Goal: Transaction & Acquisition: Complete application form

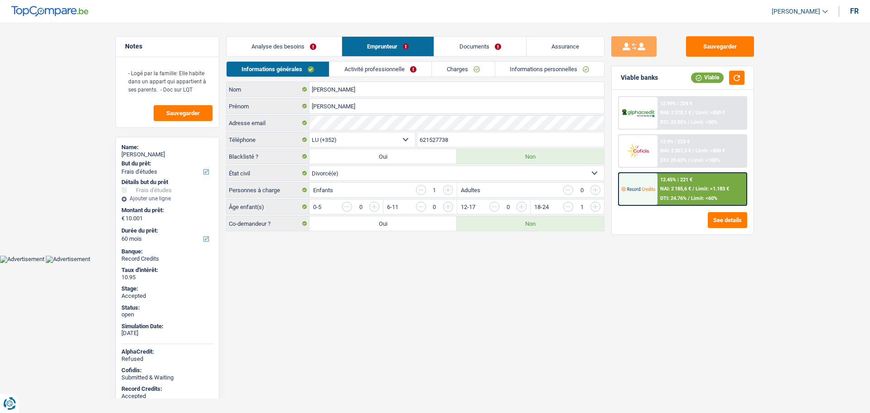
select select "study"
select select "60"
select select "352"
select select "divorced"
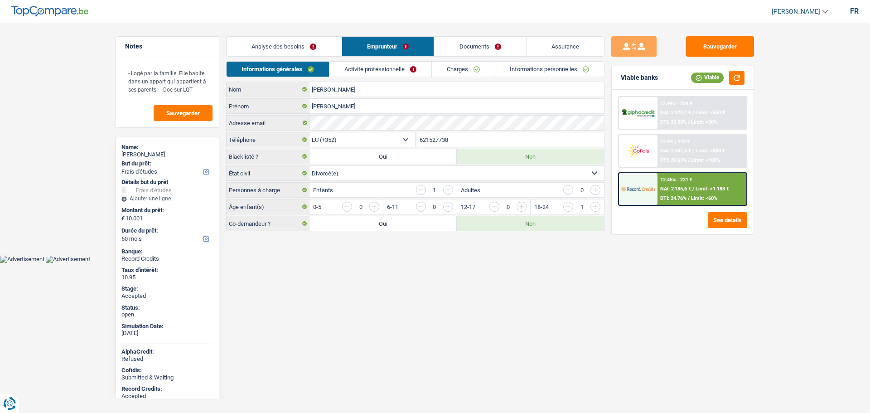
click at [362, 73] on link "Activité professionnelle" at bounding box center [380, 69] width 102 height 15
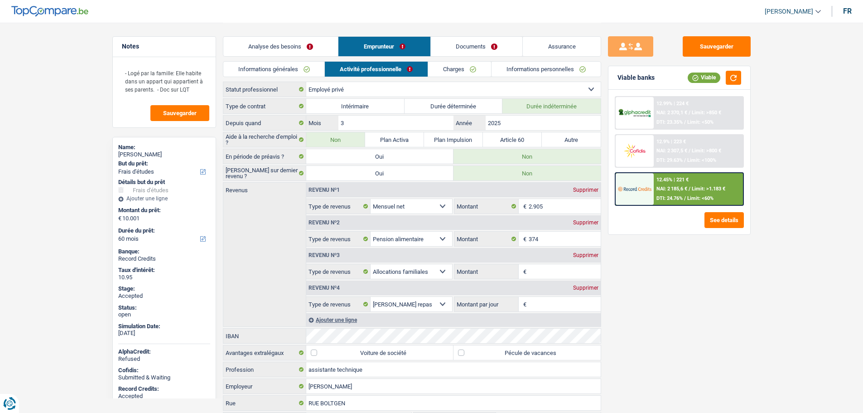
click at [440, 43] on link "Documents" at bounding box center [477, 46] width 92 height 19
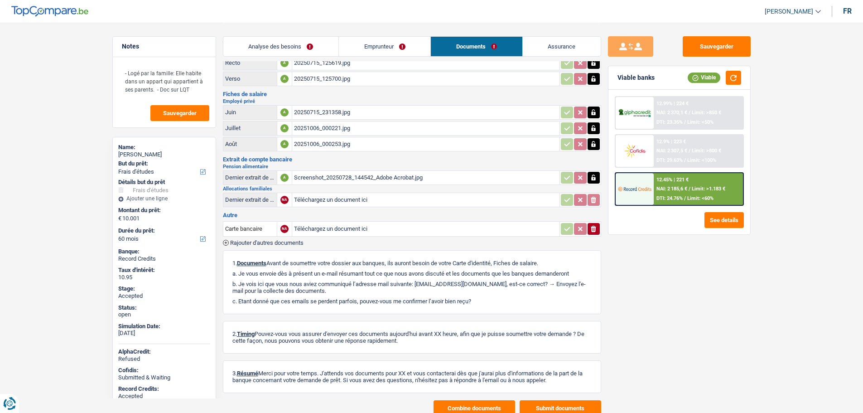
scroll to position [65, 0]
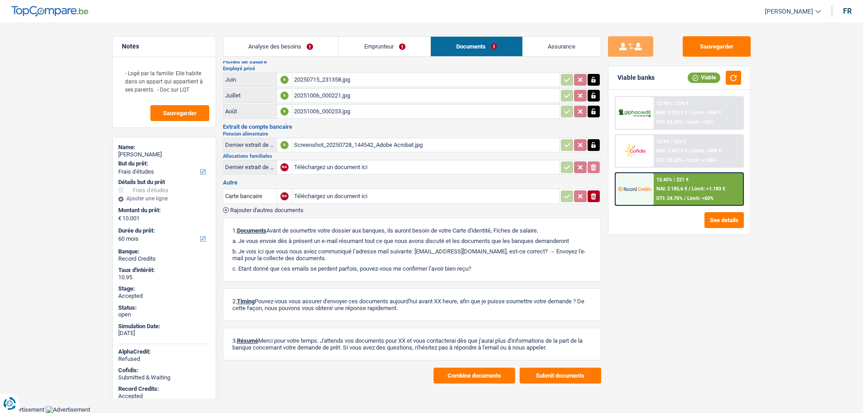
click at [457, 372] on button "Combine documents" at bounding box center [475, 375] width 82 height 16
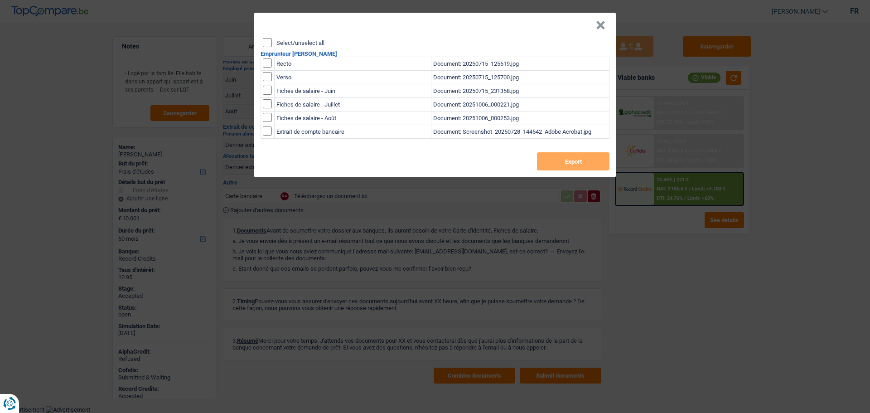
click at [307, 42] on label "Select/unselect all" at bounding box center [300, 43] width 48 height 6
click at [272, 42] on input "Select/unselect all" at bounding box center [267, 42] width 9 height 9
checkbox input "true"
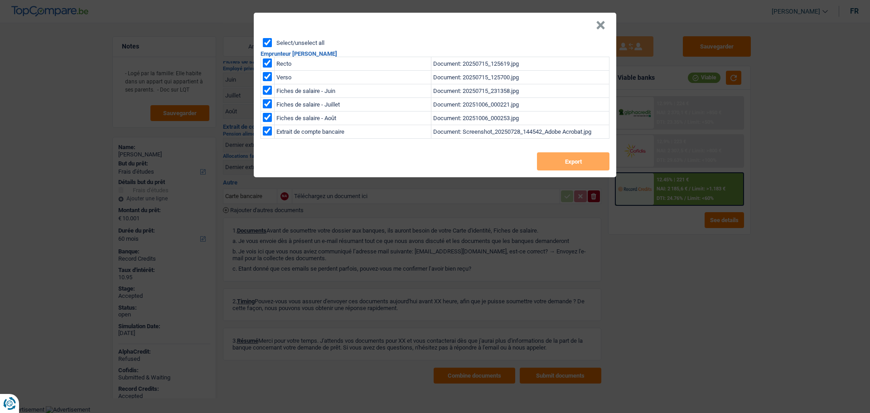
checkbox input "true"
click at [557, 161] on button "Export" at bounding box center [573, 161] width 72 height 18
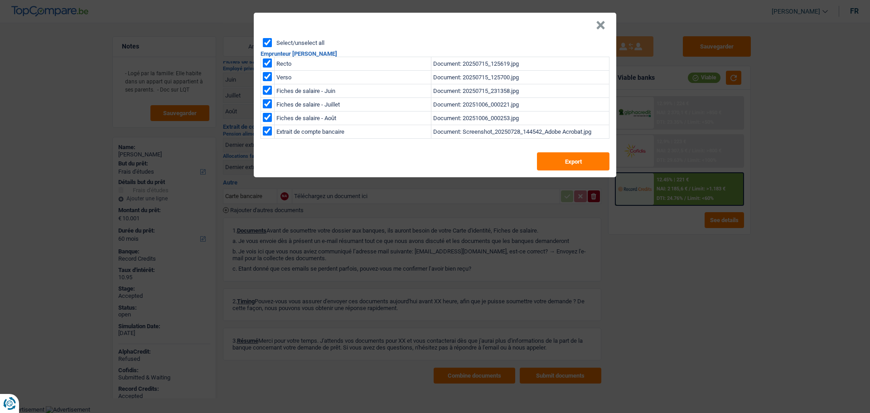
click at [603, 25] on button "×" at bounding box center [601, 25] width 10 height 9
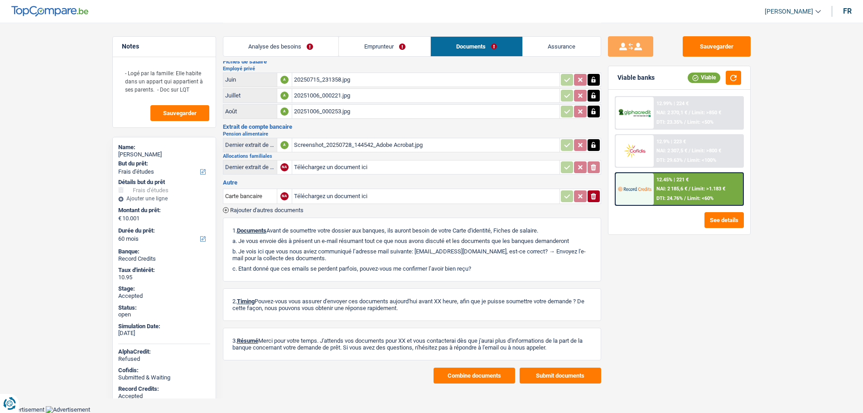
click at [550, 49] on link "Assurance" at bounding box center [562, 46] width 78 height 19
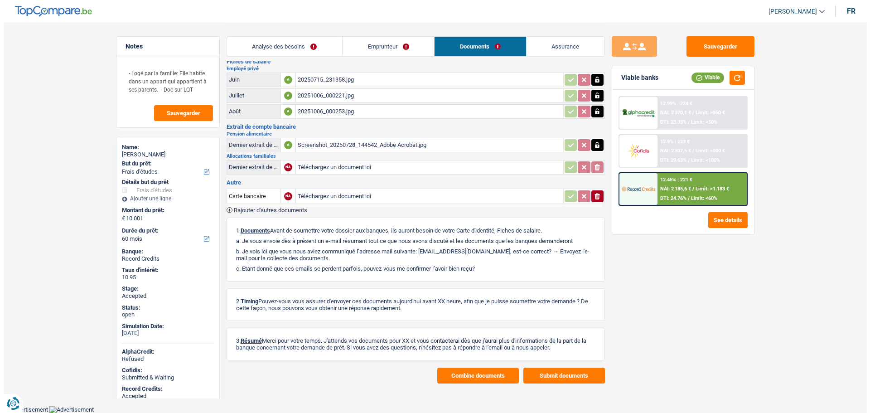
scroll to position [0, 0]
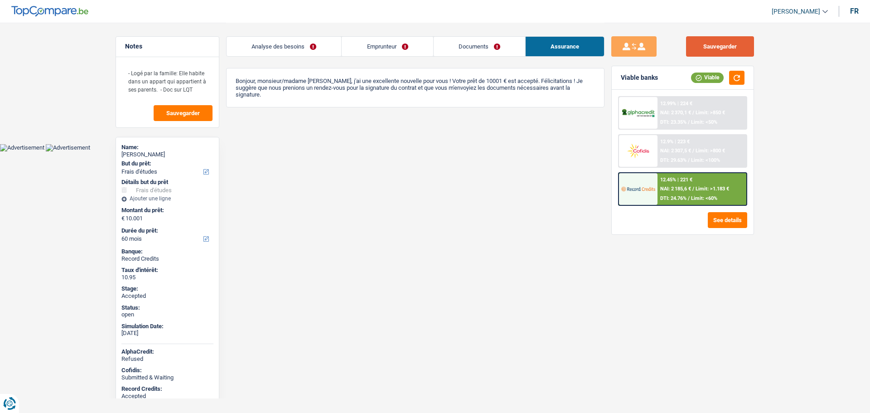
click at [714, 48] on button "Sauvegarder" at bounding box center [720, 46] width 68 height 20
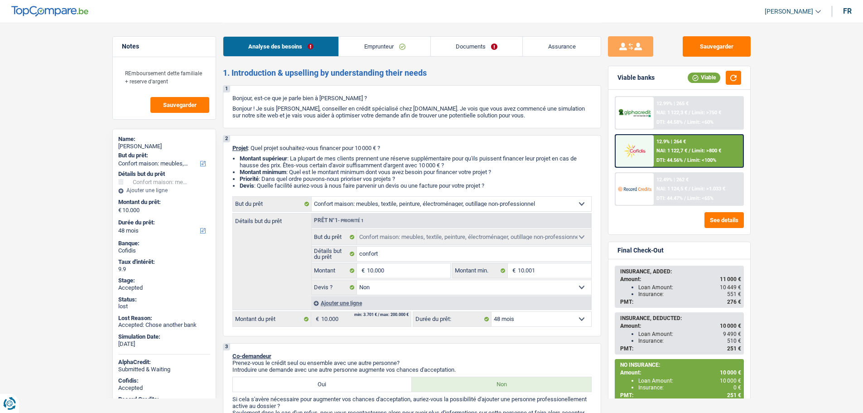
select select "household"
select select "48"
select select "household"
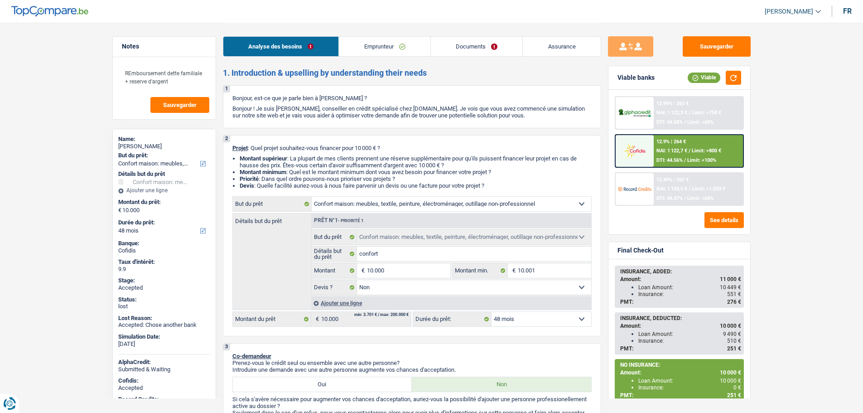
select select "false"
select select "48"
select select "invalid"
select select "disabilityPension"
select select "other"
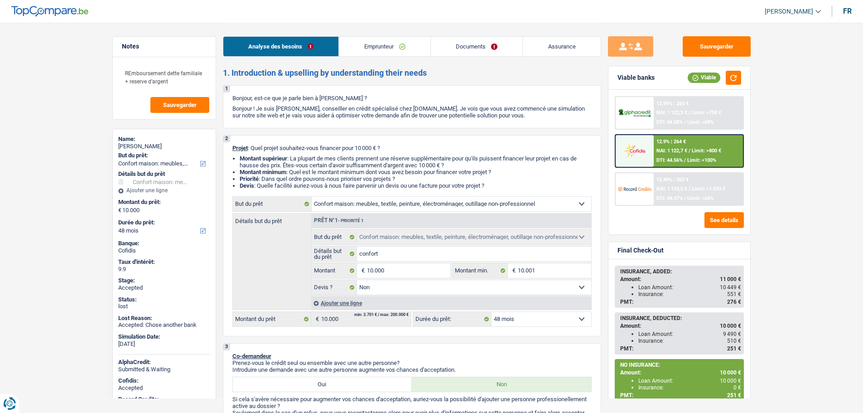
select select "ownerWithMortgage"
select select "mortgage"
select select "240"
select select "renovationLoan"
select select "120"
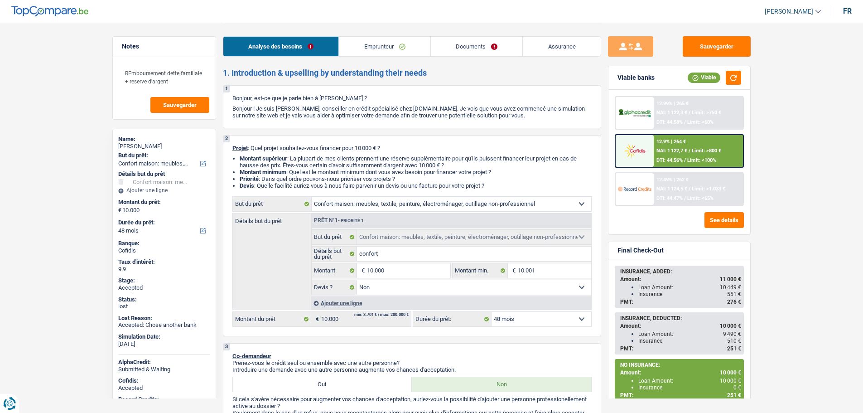
select select "household"
select select "false"
select select "48"
click at [637, 121] on div at bounding box center [635, 113] width 38 height 32
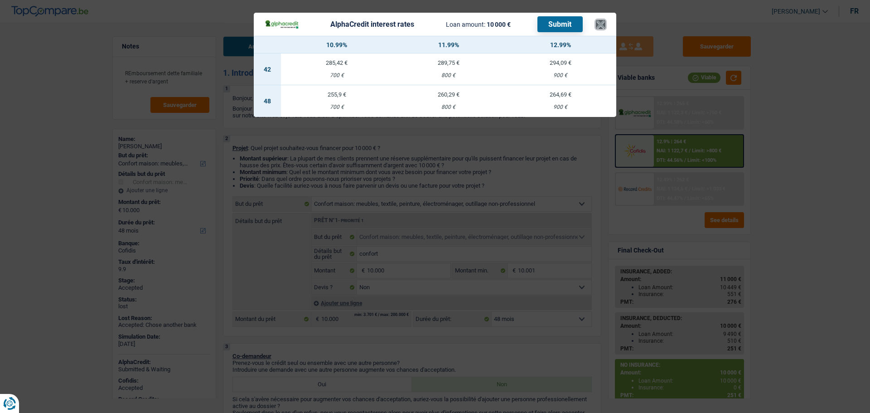
click at [603, 22] on button "×" at bounding box center [601, 24] width 10 height 9
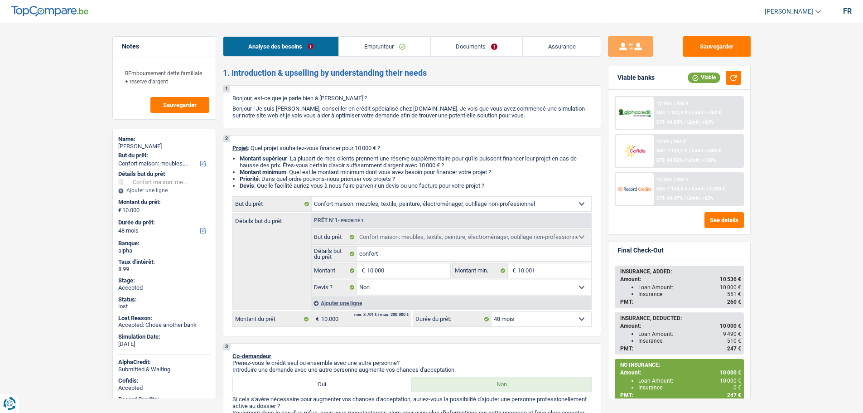
select select "household"
select select "48"
select select "household"
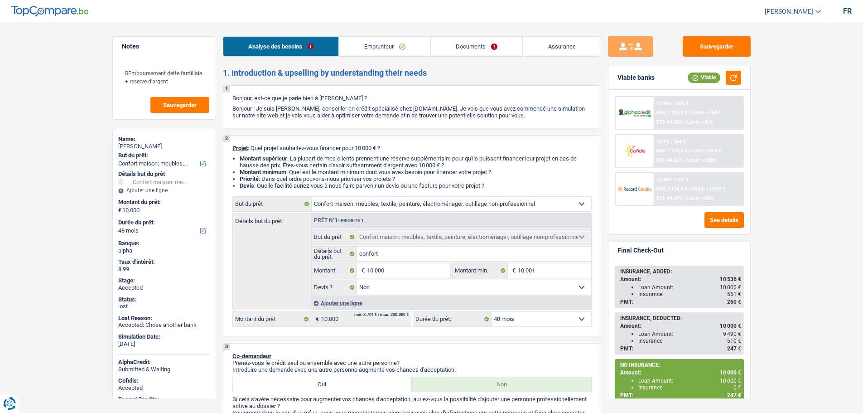
select select "false"
select select "48"
select select "invalid"
select select "disabilityPension"
select select "other"
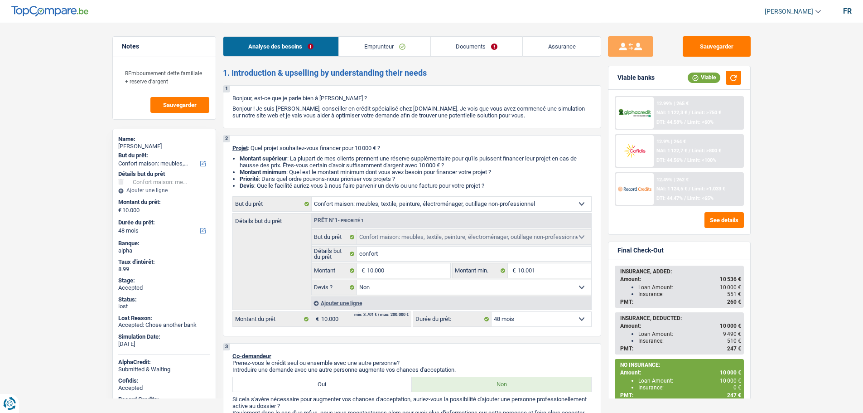
select select "ownerWithMortgage"
select select "mortgage"
select select "240"
select select "renovationLoan"
select select "120"
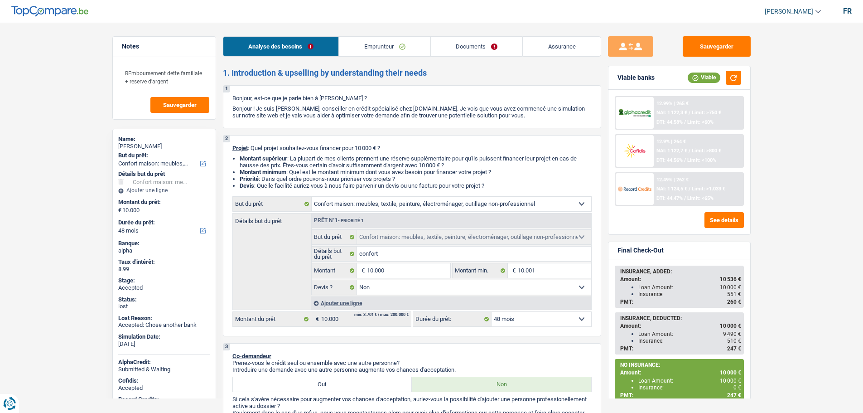
select select "household"
select select "false"
select select "48"
click at [552, 47] on link "Assurance" at bounding box center [562, 46] width 78 height 19
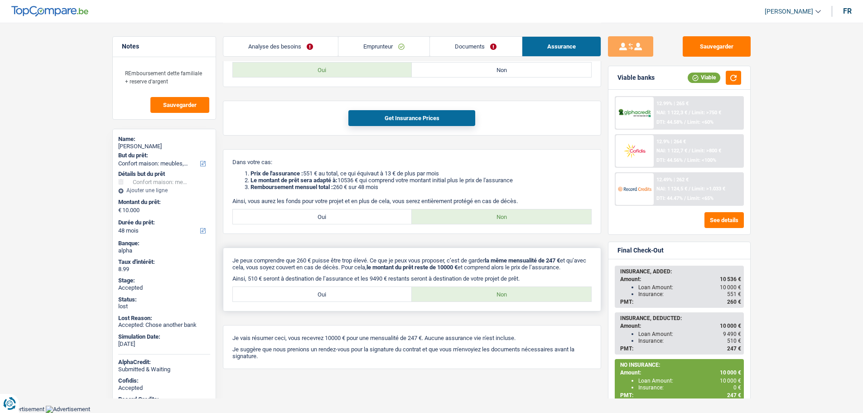
scroll to position [219, 0]
drag, startPoint x: 308, startPoint y: 339, endPoint x: 489, endPoint y: 334, distance: 180.8
click at [489, 334] on div "Je vais résumer ceci, vous recevrez 10000 € pour une mensualité de 247 €. Aucun…" at bounding box center [412, 347] width 378 height 44
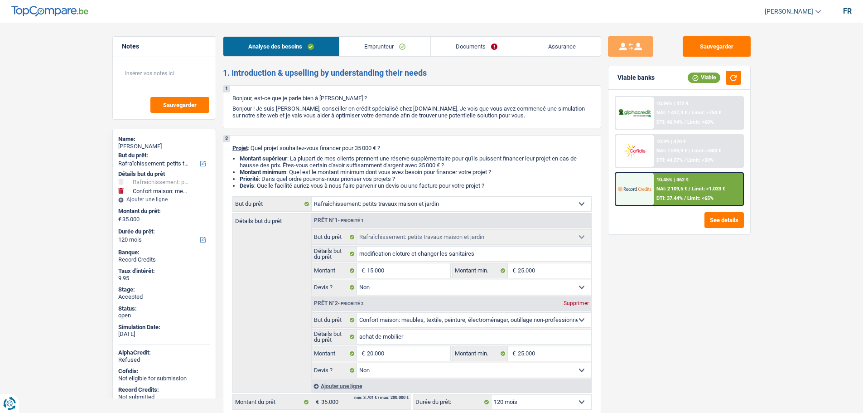
select select "houseOrGarden"
select select "household"
select select "120"
select select "houseOrGarden"
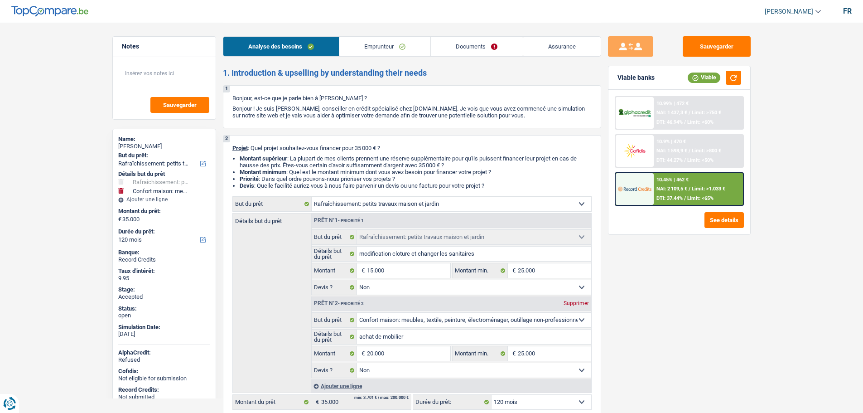
select select "houseOrGarden"
select select "false"
select select "household"
select select "false"
select select "120"
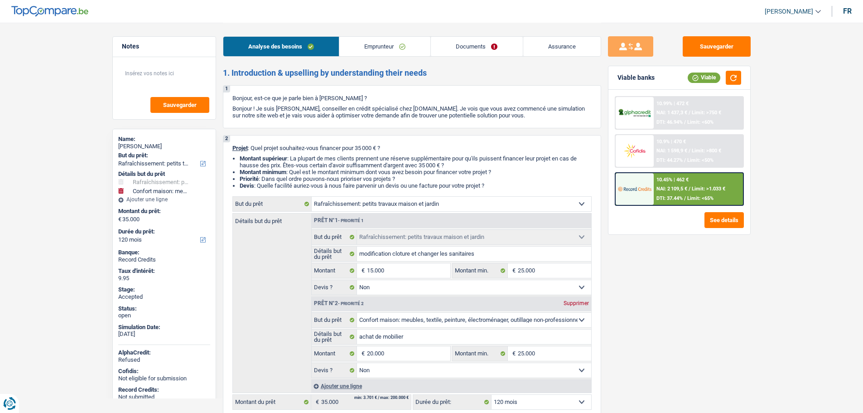
select select "privateEmployee"
select select "netSalary"
select select "mealVouchers"
select select "rents"
select select "houseOrGarden"
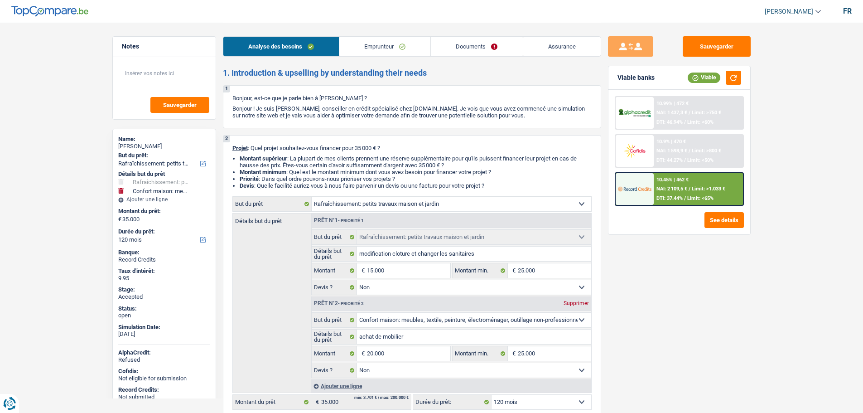
select select "houseOrGarden"
select select "false"
select select "household"
select select "false"
select select "120"
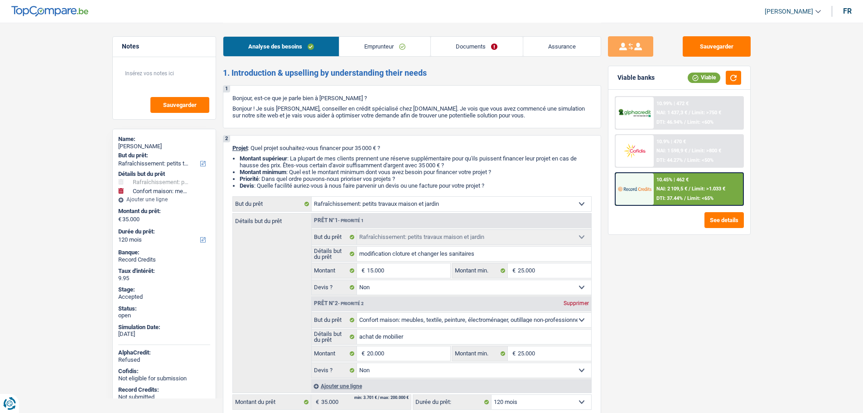
click at [540, 48] on link "Assurance" at bounding box center [561, 46] width 77 height 19
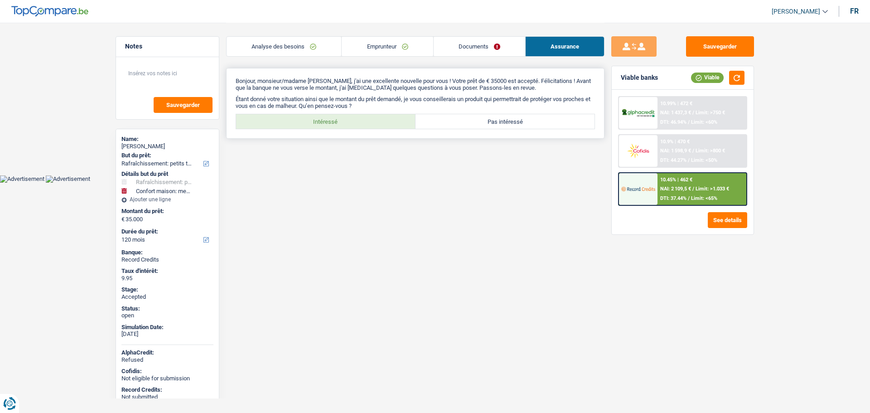
click at [317, 125] on label "Intéressé" at bounding box center [325, 121] width 179 height 14
click at [317, 125] on input "Intéressé" at bounding box center [325, 121] width 179 height 14
radio input "true"
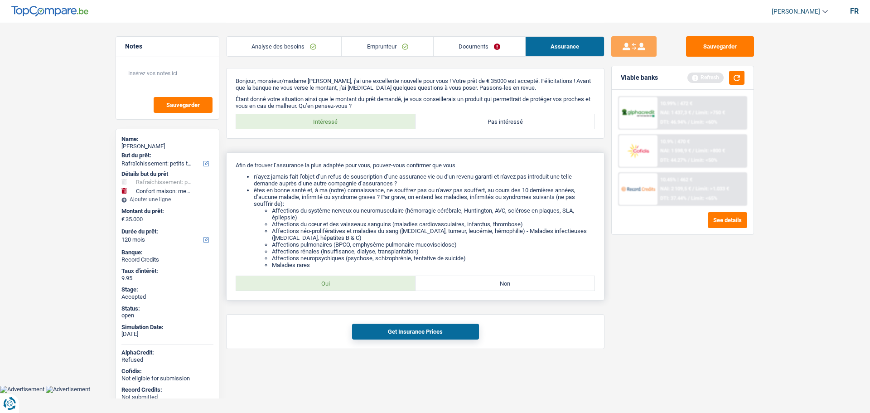
click at [342, 285] on label "Oui" at bounding box center [325, 283] width 179 height 14
click at [342, 285] on input "Oui" at bounding box center [325, 283] width 179 height 14
radio input "true"
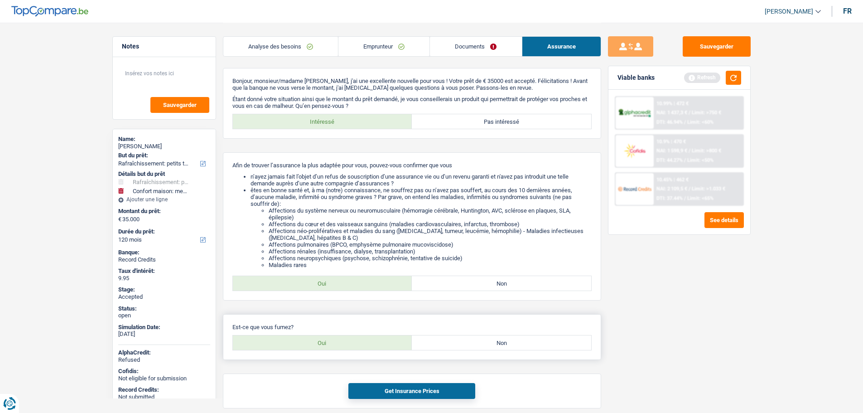
click at [438, 346] on label "Non" at bounding box center [501, 342] width 179 height 14
click at [438, 346] on input "Non" at bounding box center [501, 342] width 179 height 14
radio input "true"
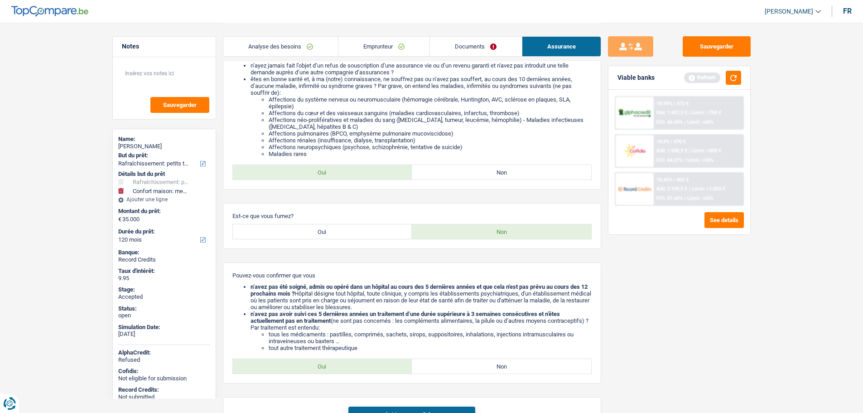
scroll to position [173, 0]
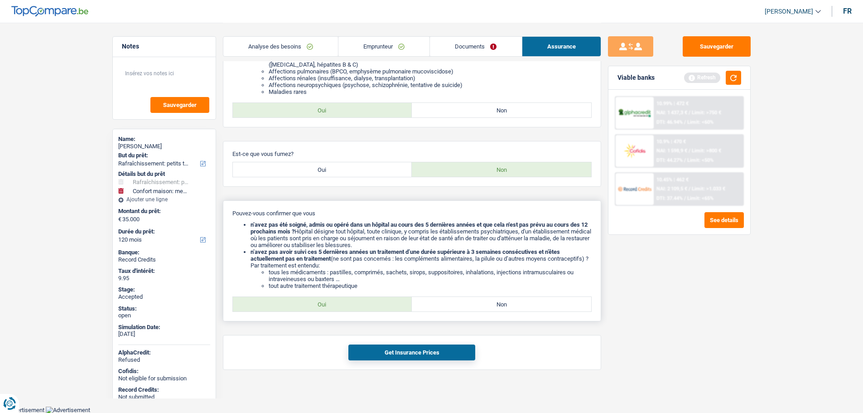
click at [357, 303] on label "Oui" at bounding box center [322, 304] width 179 height 14
click at [357, 303] on input "Oui" at bounding box center [322, 304] width 179 height 14
radio input "true"
click at [420, 351] on button "Get Insurance Prices" at bounding box center [411, 352] width 127 height 16
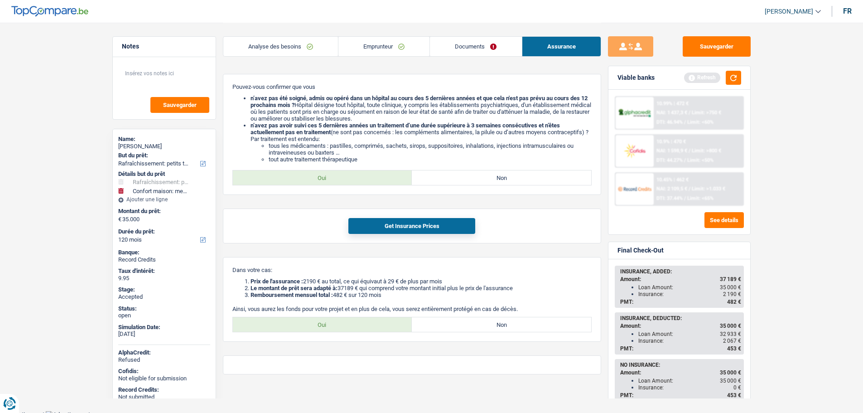
scroll to position [304, 0]
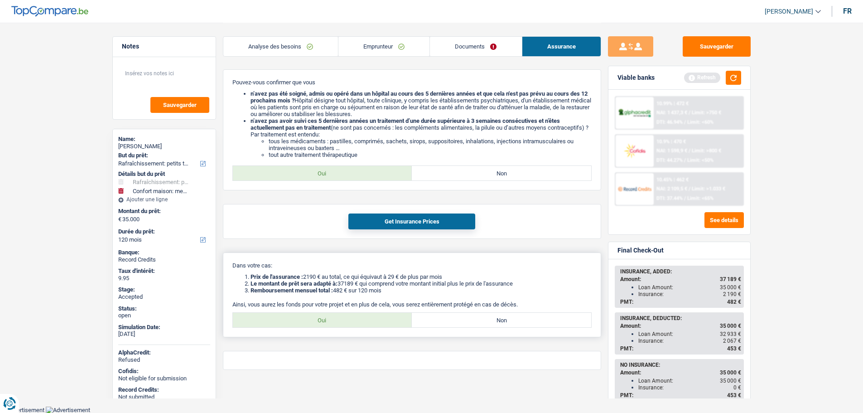
click at [351, 319] on label "Oui" at bounding box center [322, 320] width 179 height 14
click at [351, 319] on input "Oui" at bounding box center [322, 320] width 179 height 14
radio input "true"
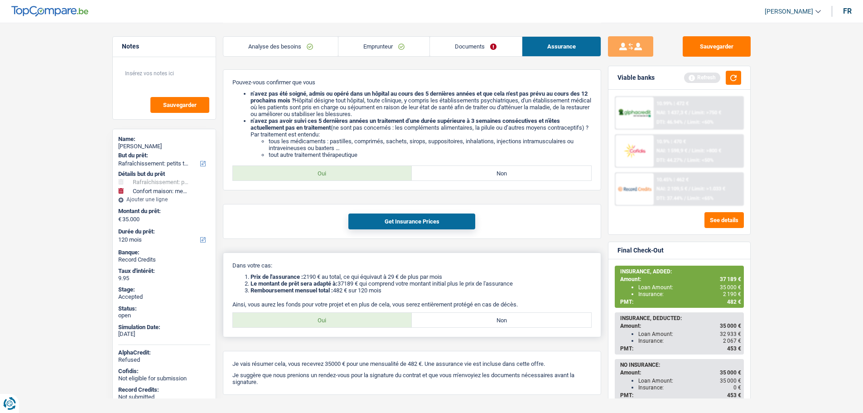
scroll to position [329, 0]
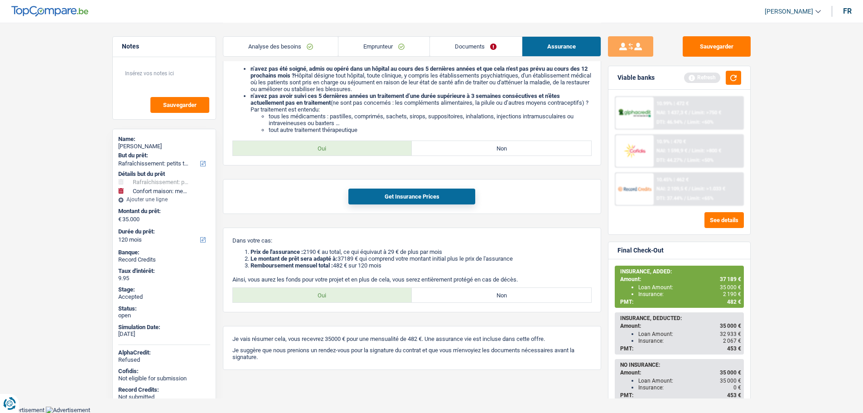
click at [449, 46] on link "Documents" at bounding box center [476, 46] width 92 height 19
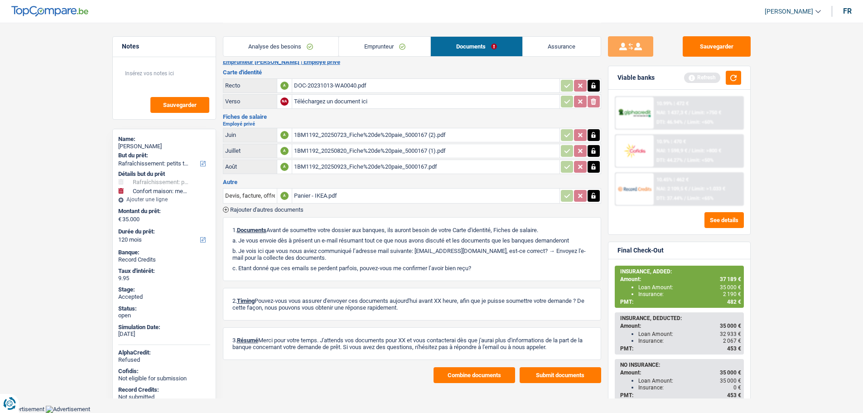
scroll to position [10, 0]
click at [456, 373] on button "Combine documents" at bounding box center [475, 375] width 82 height 16
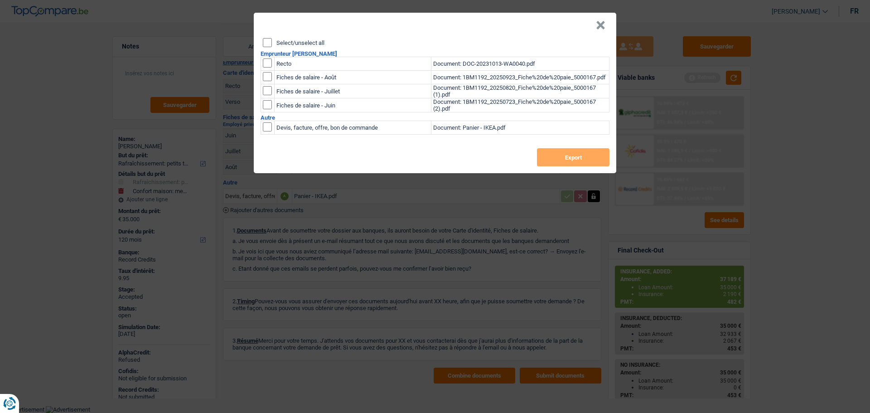
click at [293, 47] on div "Select/unselect all Emprunteur ERIC KOUADIO Recto Document: DOC-20231013-WA0040…" at bounding box center [435, 105] width 362 height 135
click at [291, 42] on label "Select/unselect all" at bounding box center [300, 43] width 48 height 6
click at [272, 42] on input "Select/unselect all" at bounding box center [267, 42] width 9 height 9
checkbox input "true"
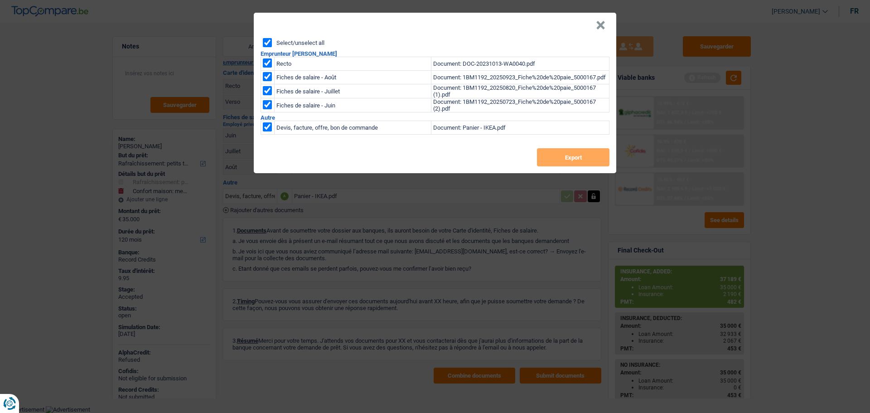
checkbox input "true"
click at [569, 155] on button "Export" at bounding box center [573, 157] width 72 height 18
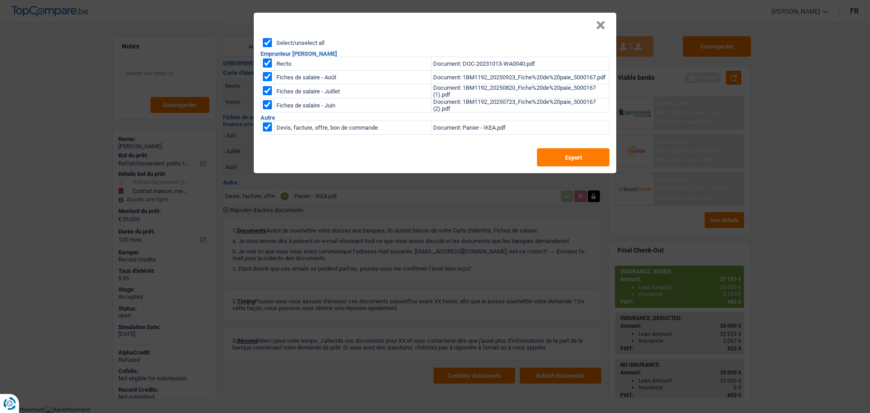
click at [602, 21] on button "×" at bounding box center [601, 25] width 10 height 9
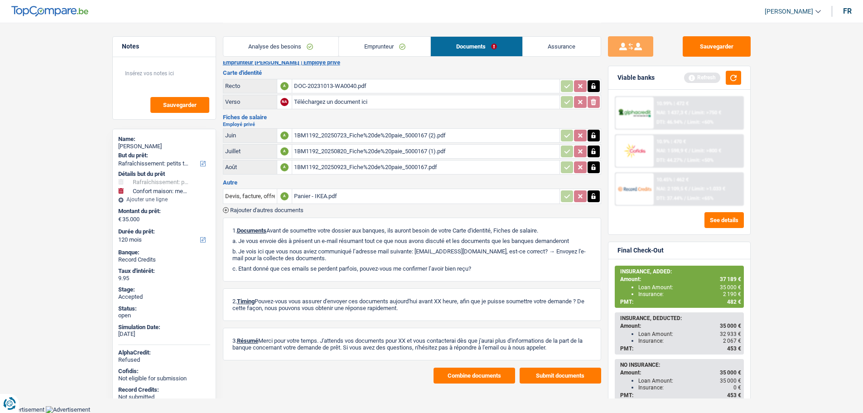
click at [317, 198] on div "Panier - IKEA.pdf" at bounding box center [426, 196] width 264 height 14
click at [67, 244] on main "Notes Sauvegarder Name: ERIC KOUADIO But du prêt: Confort maison: meubles, text…" at bounding box center [431, 197] width 863 height 415
click at [284, 42] on link "Analyse des besoins" at bounding box center [280, 46] width 115 height 19
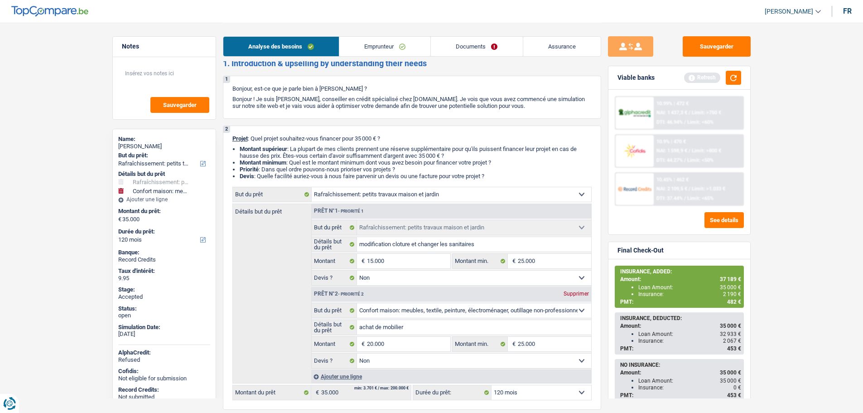
click at [469, 46] on link "Documents" at bounding box center [477, 46] width 92 height 19
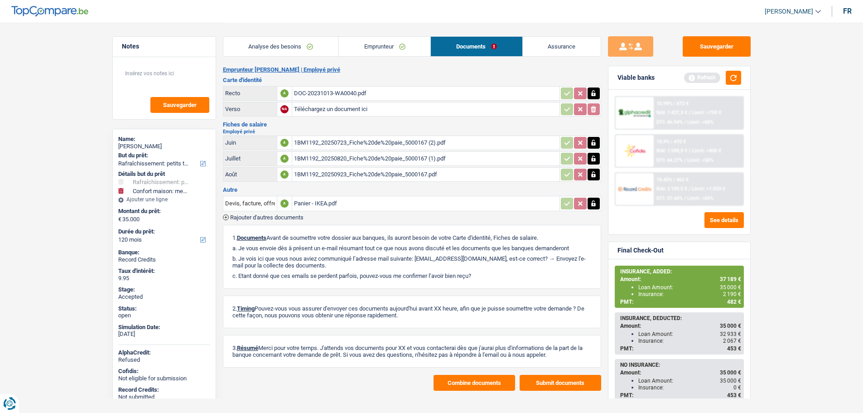
scroll to position [0, 0]
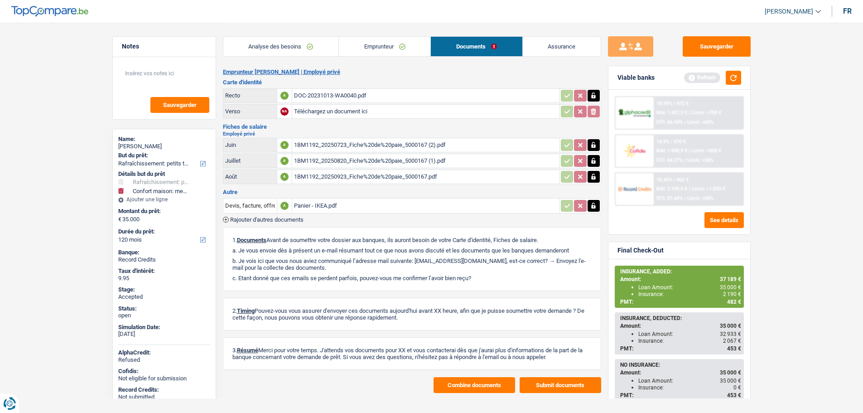
click at [562, 49] on link "Assurance" at bounding box center [562, 46] width 78 height 19
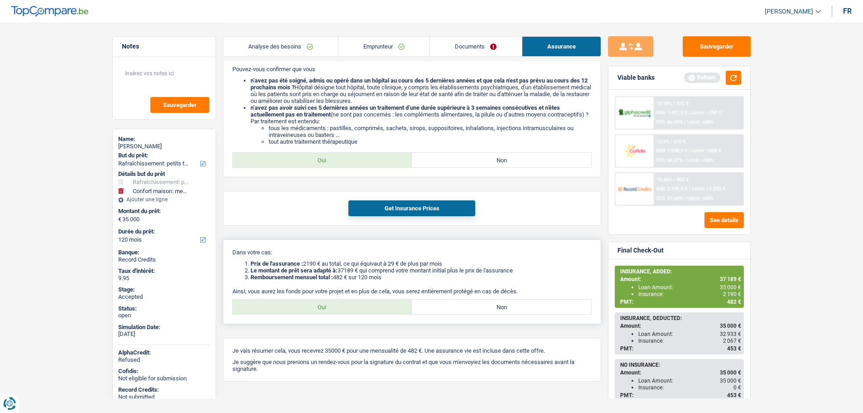
scroll to position [329, 0]
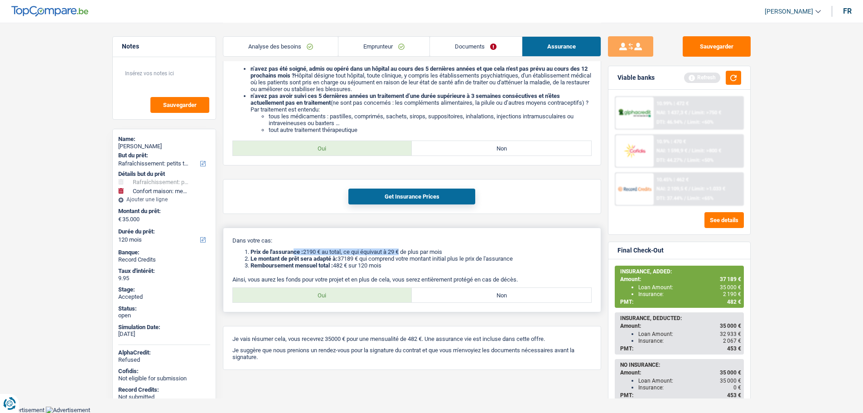
drag, startPoint x: 402, startPoint y: 251, endPoint x: 294, endPoint y: 251, distance: 107.8
click at [294, 251] on li "Prix de l'assurance : 2190 € au total, ce qui équivaut à 29 € de plus par mois" at bounding box center [421, 251] width 341 height 7
click at [243, 255] on ol "Prix de l'assurance : 2190 € au total, ce qui équivaut à 29 € de plus par mois …" at bounding box center [411, 258] width 359 height 20
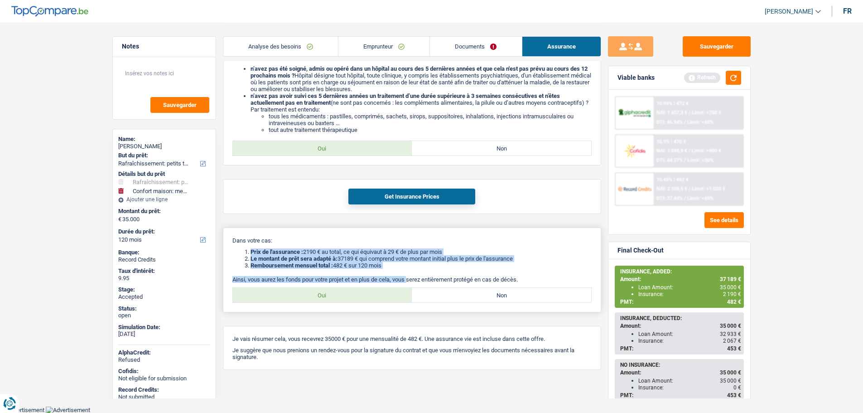
drag, startPoint x: 245, startPoint y: 251, endPoint x: 410, endPoint y: 270, distance: 166.4
click at [410, 270] on div "Dans votre cas: Prix de l'assurance : 2190 € au total, ce qui équivaut à 29 € d…" at bounding box center [412, 269] width 378 height 85
click at [406, 266] on li "Remboursement mensuel total : 482 € sur 120 mois" at bounding box center [421, 265] width 341 height 7
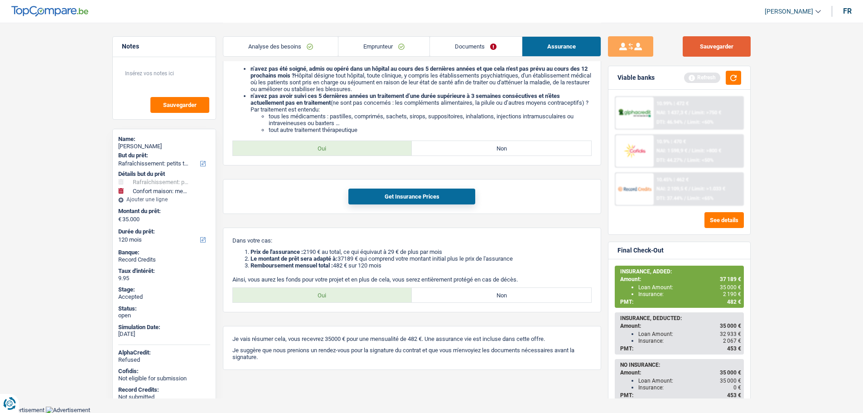
click at [706, 54] on button "Sauvegarder" at bounding box center [717, 46] width 68 height 20
click at [140, 146] on div "ERIC KOUADIO" at bounding box center [164, 146] width 92 height 7
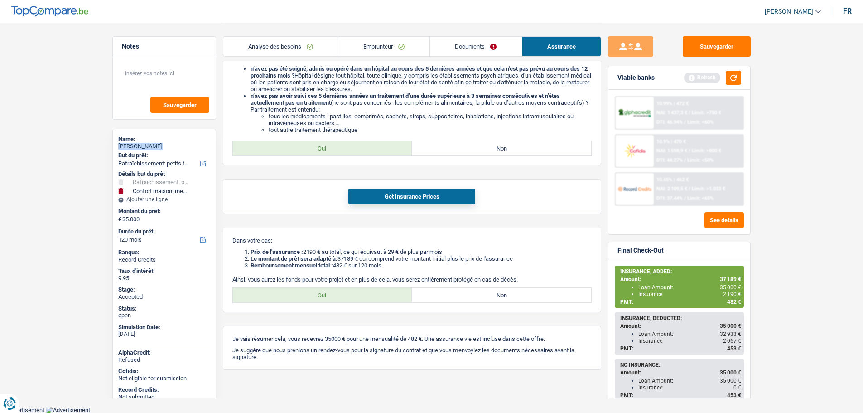
click at [140, 146] on div "ERIC KOUADIO" at bounding box center [164, 146] width 92 height 7
copy div "ERIC KOUADIO"
click at [266, 45] on link "Analyse des besoins" at bounding box center [280, 46] width 115 height 19
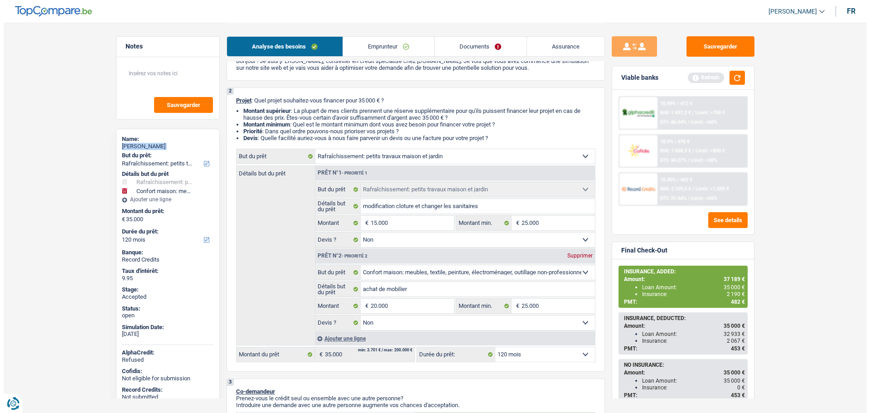
scroll to position [0, 0]
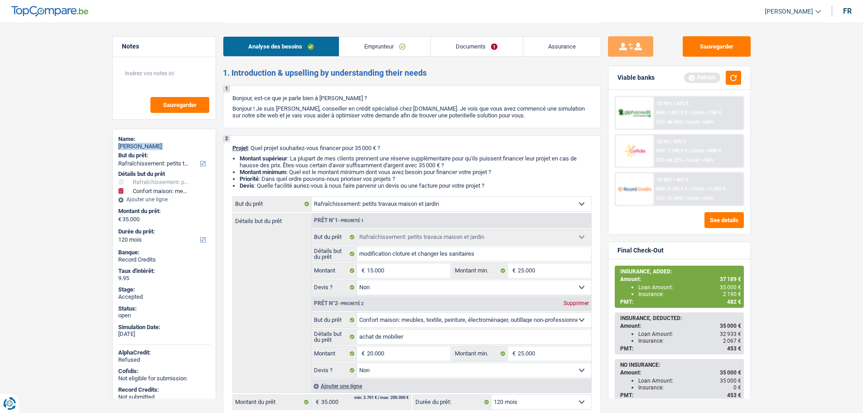
click at [393, 47] on link "Emprunteur" at bounding box center [384, 46] width 91 height 19
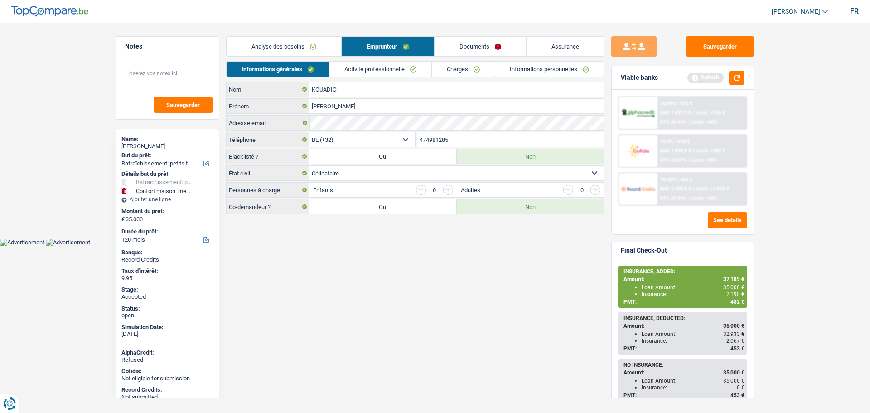
click at [429, 140] on input "474981285" at bounding box center [510, 139] width 187 height 14
click at [700, 45] on button "Sauvegarder" at bounding box center [720, 46] width 68 height 20
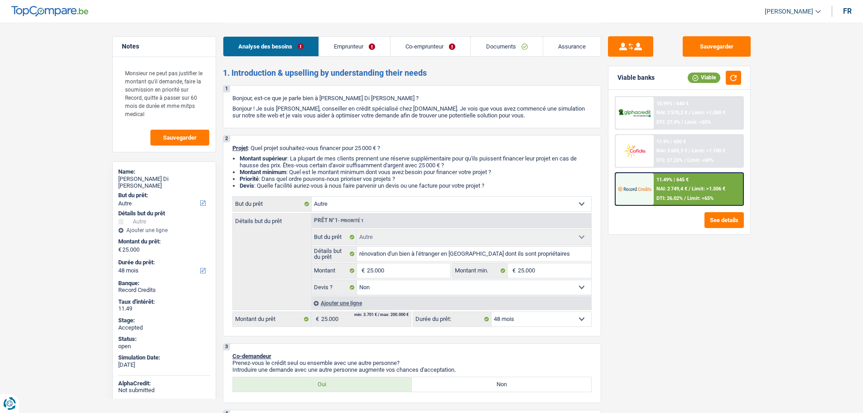
select select "other"
select select "48"
select select "other"
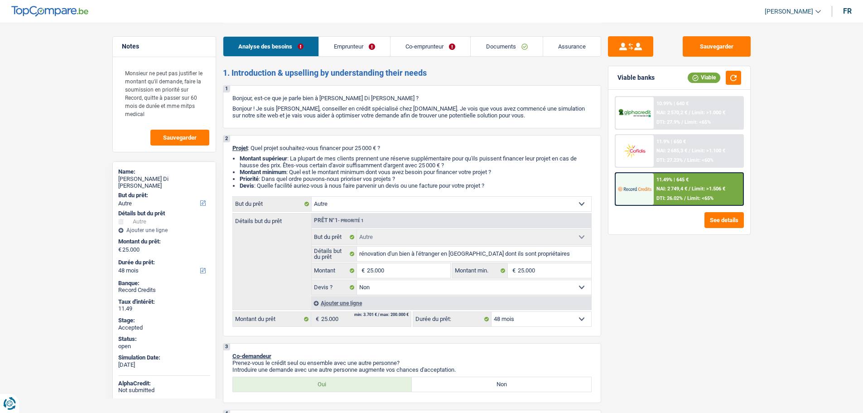
select select "false"
select select "48"
select select "unemployed"
select select "privateEmployee"
select select "unemployment"
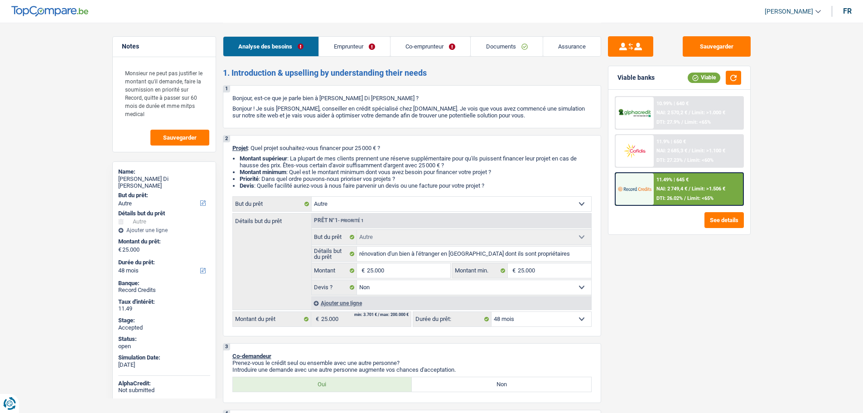
select select "netSalary"
select select "rentalIncome"
select select "mealVouchers"
select select "ownerWithoutMortgage"
select select "other"
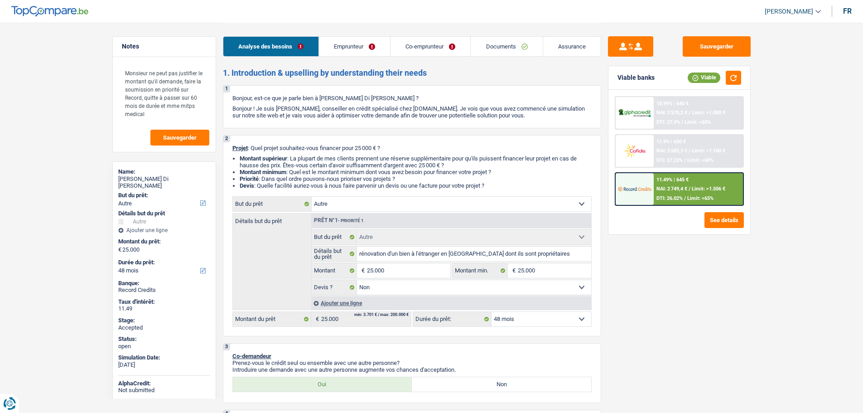
select select "other"
select select "false"
select select "48"
click at [804, 7] on link "[PERSON_NAME]" at bounding box center [789, 11] width 63 height 15
click at [767, 82] on button "SO" at bounding box center [772, 83] width 81 height 18
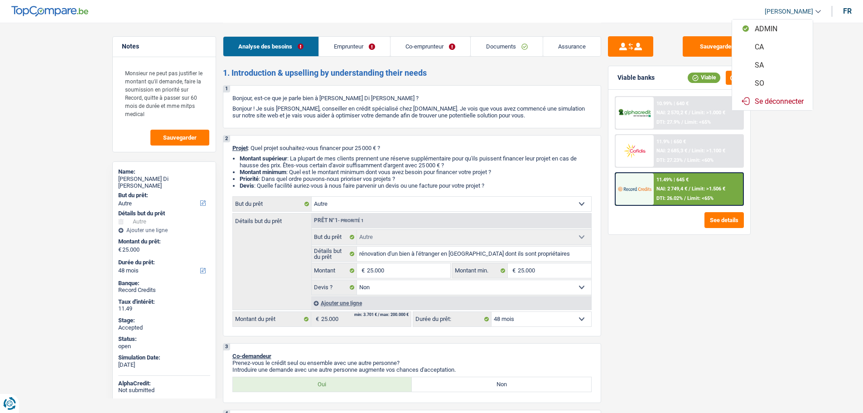
select select "applicant"
select select "coApplicant"
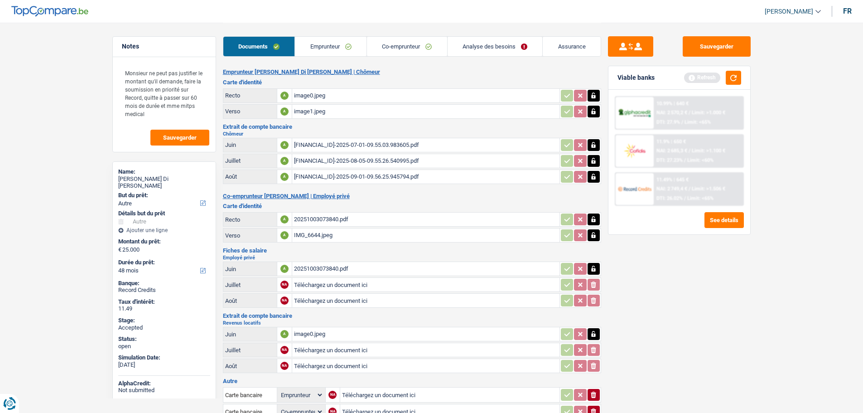
click at [483, 45] on link "Analyse des besoins" at bounding box center [495, 46] width 95 height 19
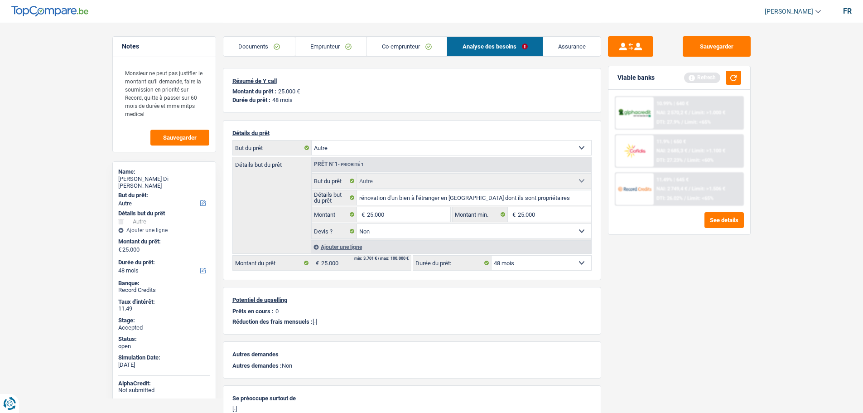
click at [252, 47] on link "Documents" at bounding box center [259, 46] width 72 height 19
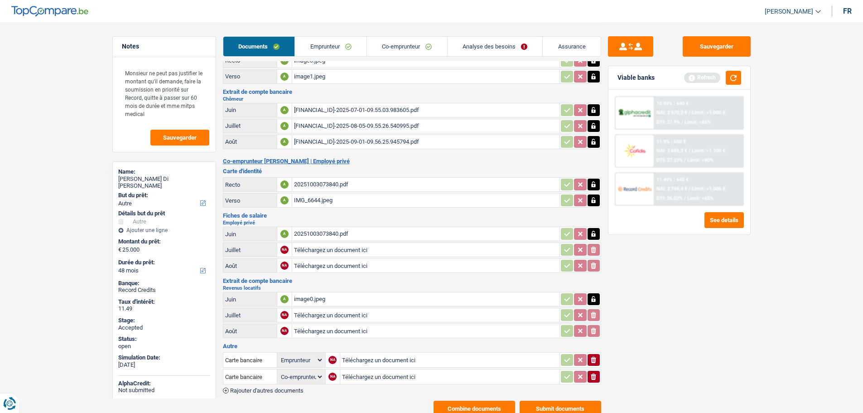
scroll to position [68, 0]
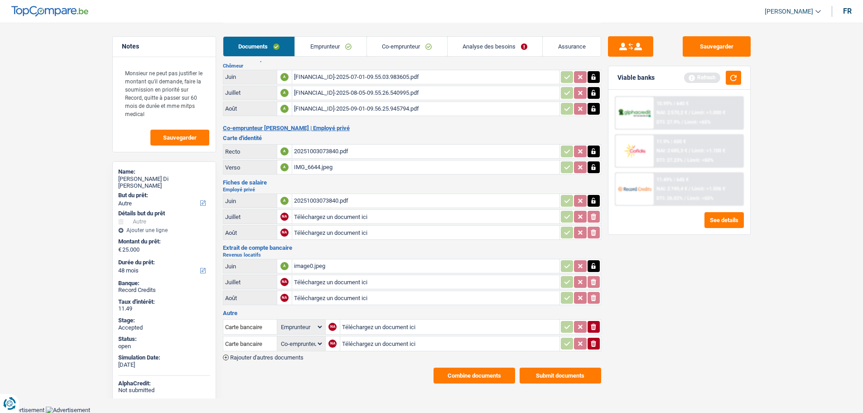
click at [461, 374] on button "Combine documents" at bounding box center [475, 375] width 82 height 16
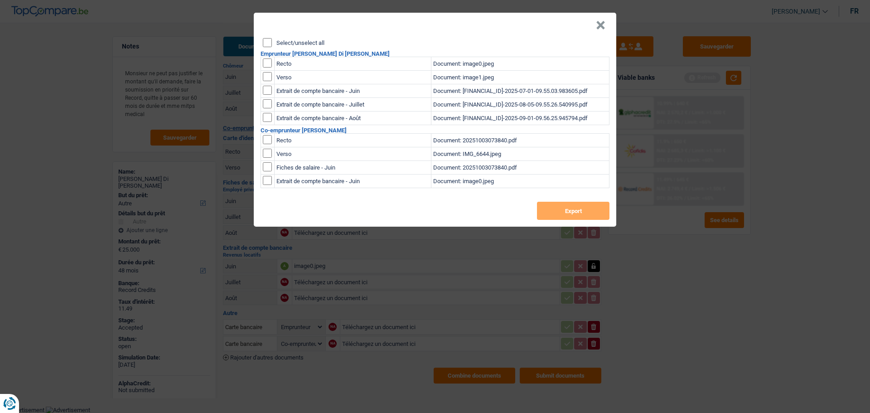
click at [300, 44] on label "Select/unselect all" at bounding box center [300, 43] width 48 height 6
click at [272, 44] on input "Select/unselect all" at bounding box center [267, 42] width 9 height 9
checkbox input "true"
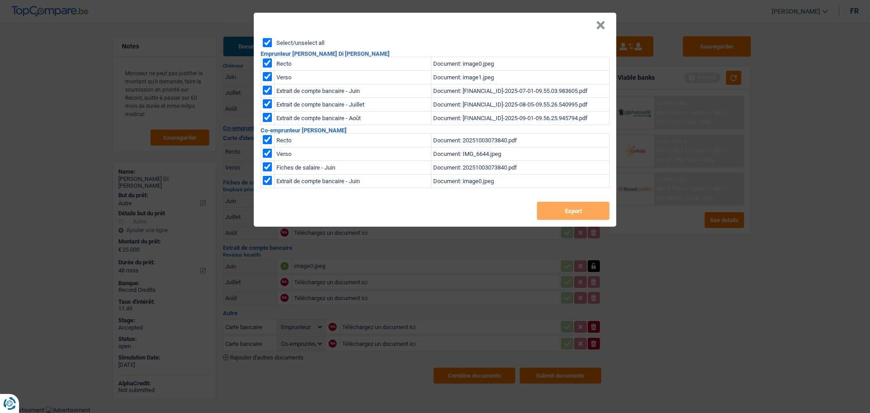
checkbox input "true"
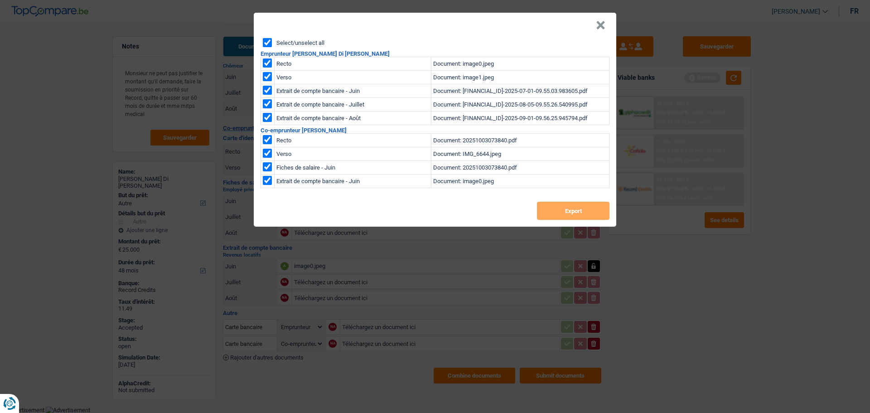
checkbox input "true"
click at [577, 217] on button "Export" at bounding box center [573, 211] width 72 height 18
click at [596, 25] on button "×" at bounding box center [601, 25] width 10 height 9
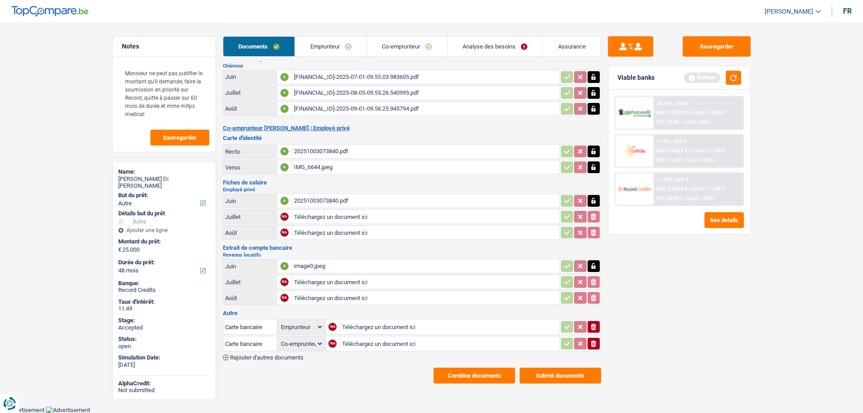
click at [309, 264] on div "image0.jpeg" at bounding box center [426, 266] width 264 height 14
click at [326, 43] on link "Emprunteur" at bounding box center [331, 46] width 72 height 19
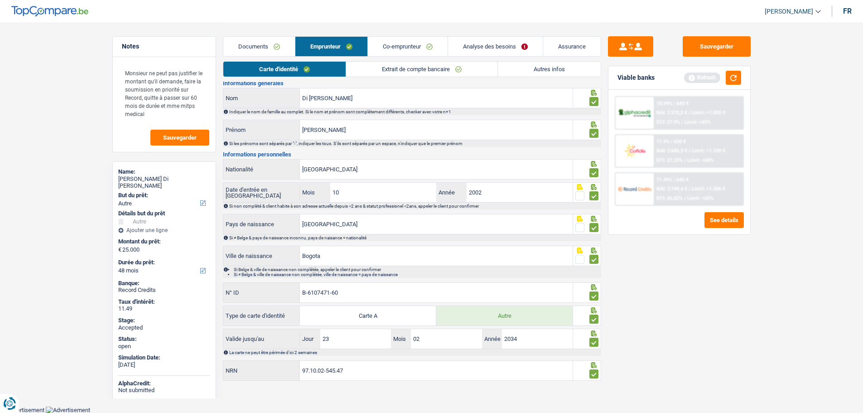
click at [254, 46] on link "Documents" at bounding box center [259, 46] width 72 height 19
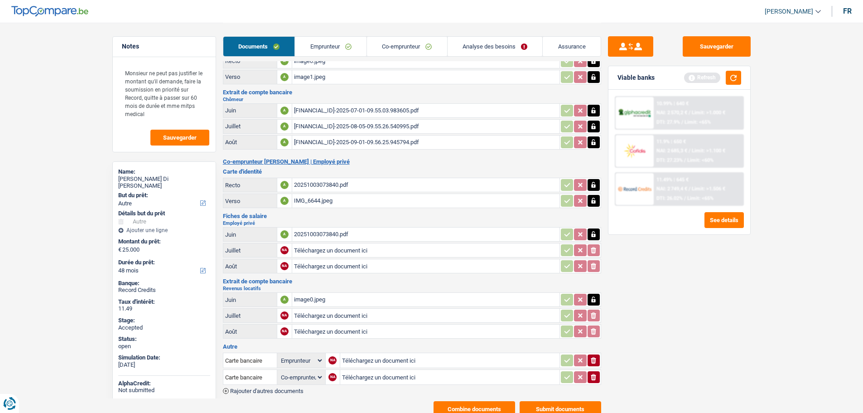
scroll to position [0, 0]
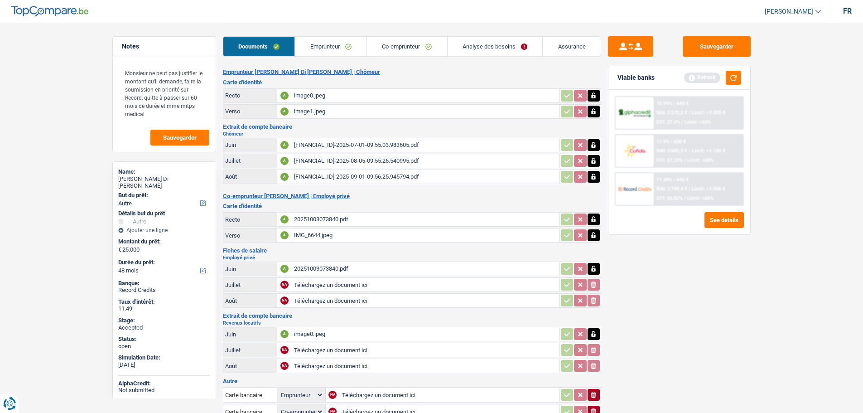
click at [317, 235] on div "IMG_6644.jpeg" at bounding box center [426, 235] width 264 height 14
click at [310, 145] on div "[FINANCIAL_ID]-2025-07-01-09.55.03.983605.pdf" at bounding box center [426, 145] width 264 height 14
click at [319, 270] on div "20251003073840.pdf" at bounding box center [426, 269] width 264 height 14
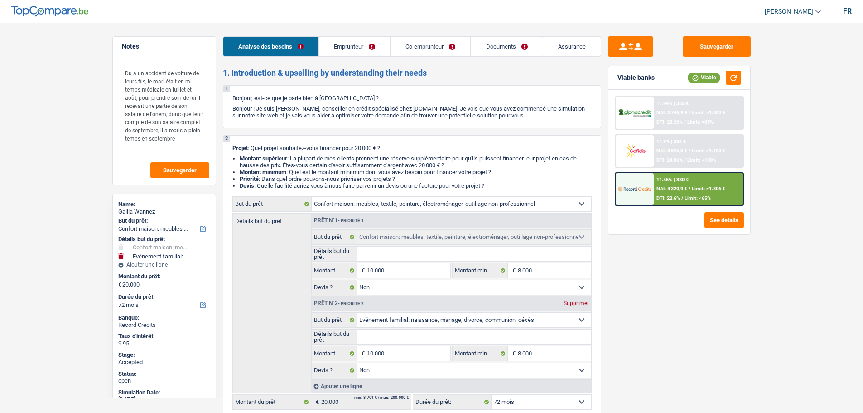
select select "household"
select select "familyEvent"
select select "72"
select select "household"
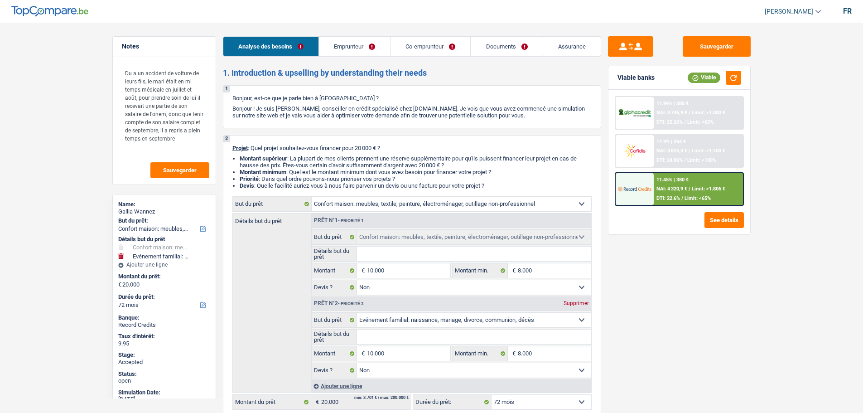
select select "household"
select select "false"
select select "familyEvent"
select select "false"
select select "72"
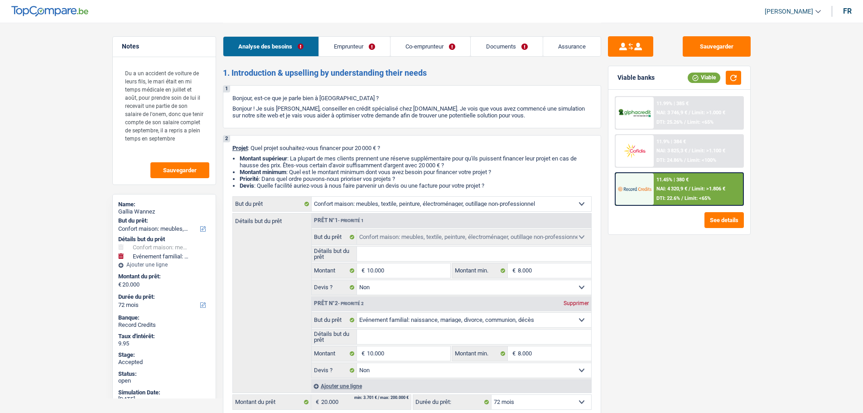
select select "privateEmployee"
select select "familyAllowances"
select select "netSalary"
select select "mealVouchers"
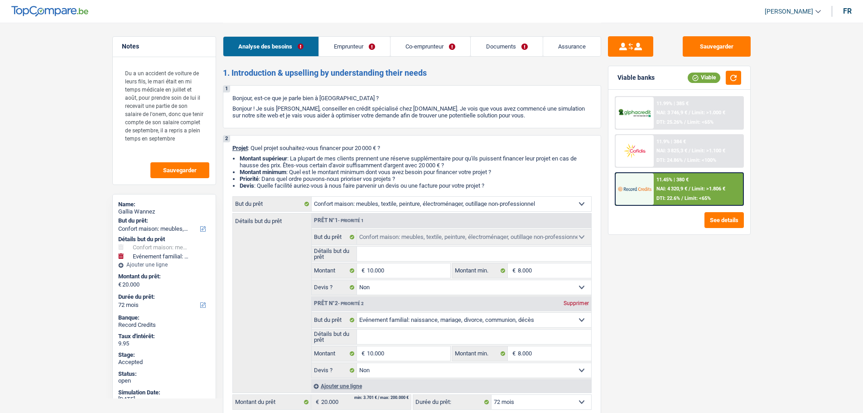
select select "netSalary"
select select "unemployment"
select select "mealVouchers"
select select "ownerWithMortgage"
select select "mortgage"
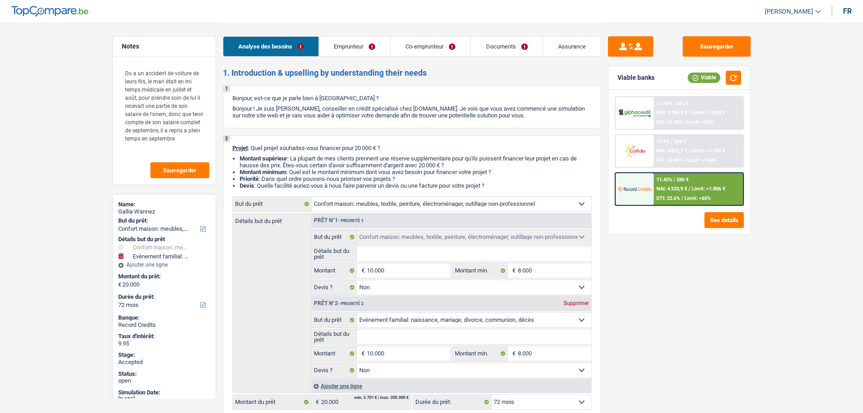
select select "120"
select select "carLoan"
select select "84"
select select "household"
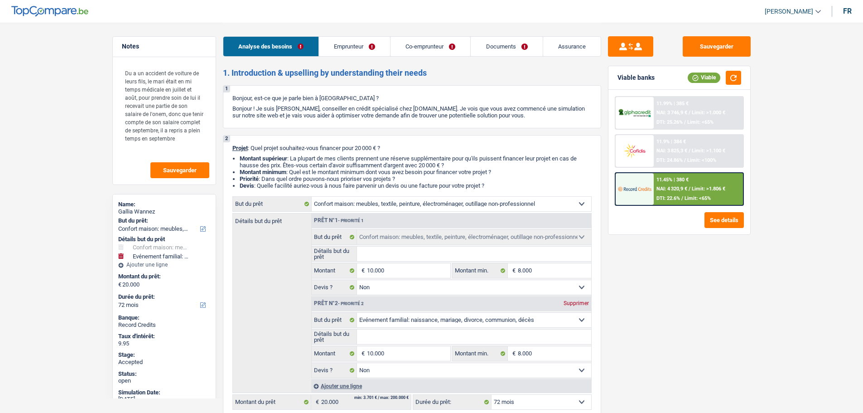
select select "false"
select select "familyEvent"
select select "false"
select select "72"
drag, startPoint x: 133, startPoint y: 75, endPoint x: 183, endPoint y: 135, distance: 77.8
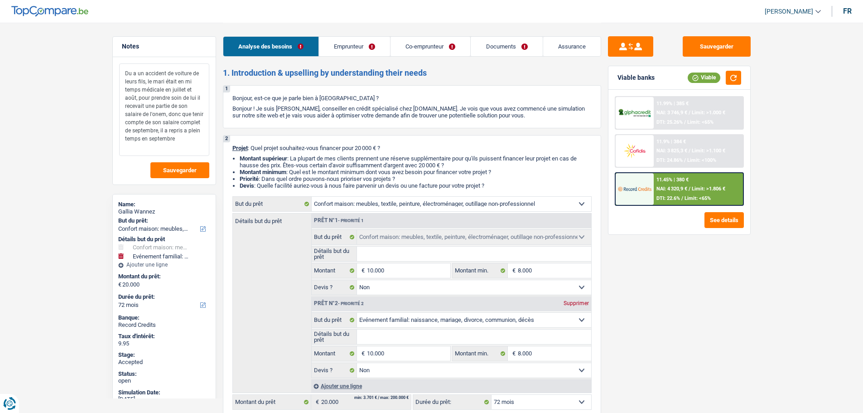
click at [183, 135] on textarea "Du a un accident de voiture de leurs fils, le mari était en mi temps médicale e…" at bounding box center [164, 109] width 90 height 92
click at [183, 136] on textarea "Du a un accident de voiture de leurs fils, le mari était en mi temps médicale e…" at bounding box center [164, 109] width 90 height 92
click at [141, 209] on div "Gallia Wannez" at bounding box center [164, 211] width 92 height 7
copy div "Wannez"
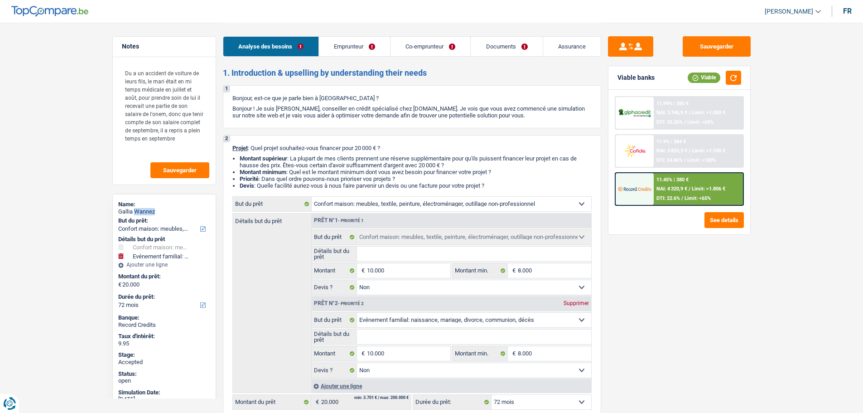
click at [411, 45] on link "Co-emprunteur" at bounding box center [431, 46] width 80 height 19
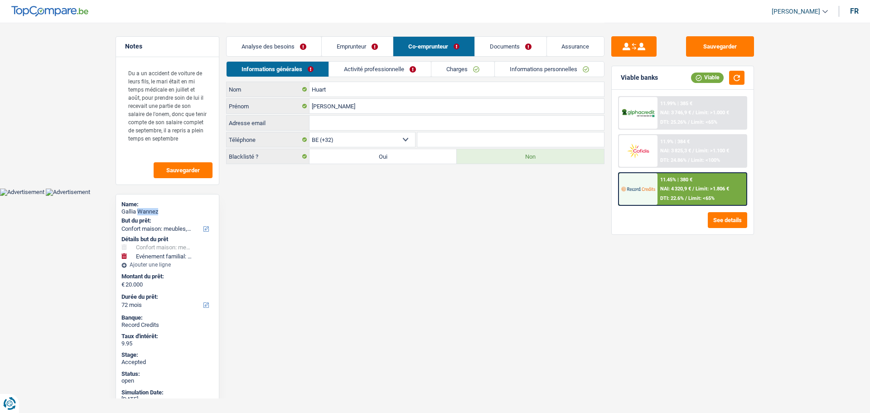
click at [357, 48] on link "Emprunteur" at bounding box center [357, 46] width 71 height 19
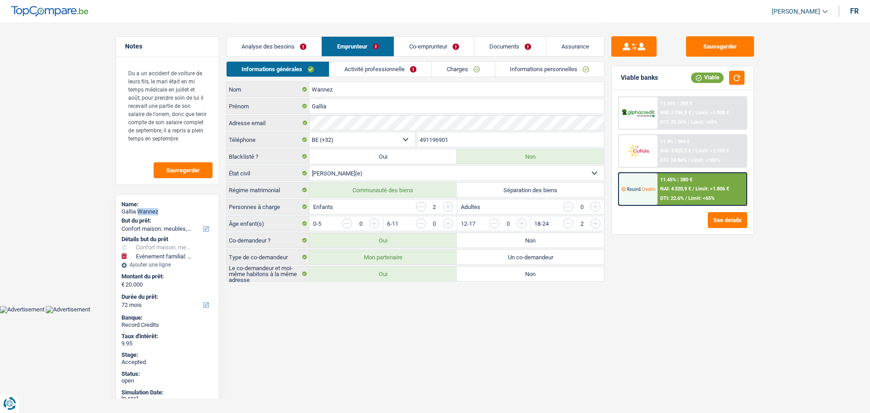
click at [533, 44] on link "Documents" at bounding box center [510, 46] width 72 height 19
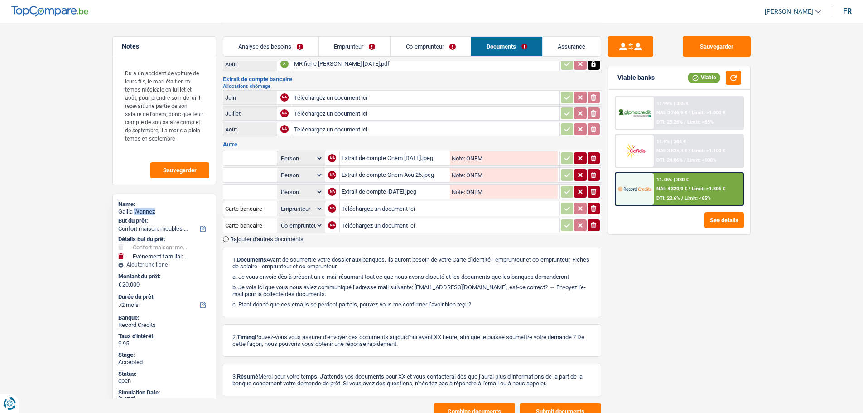
scroll to position [306, 0]
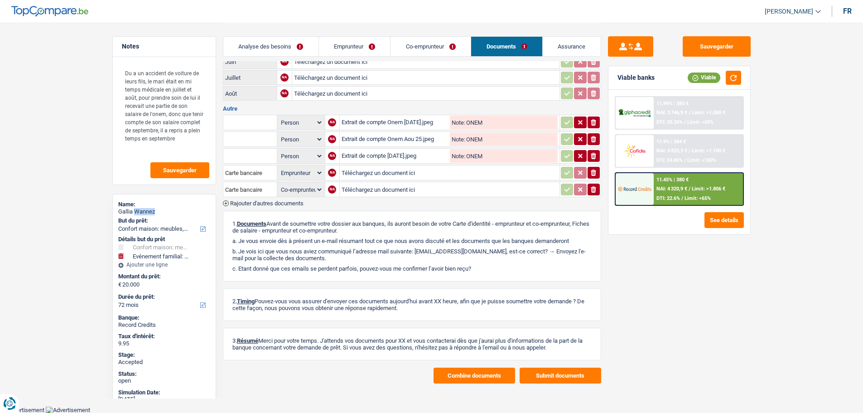
click at [463, 369] on button "Combine documents" at bounding box center [475, 375] width 82 height 16
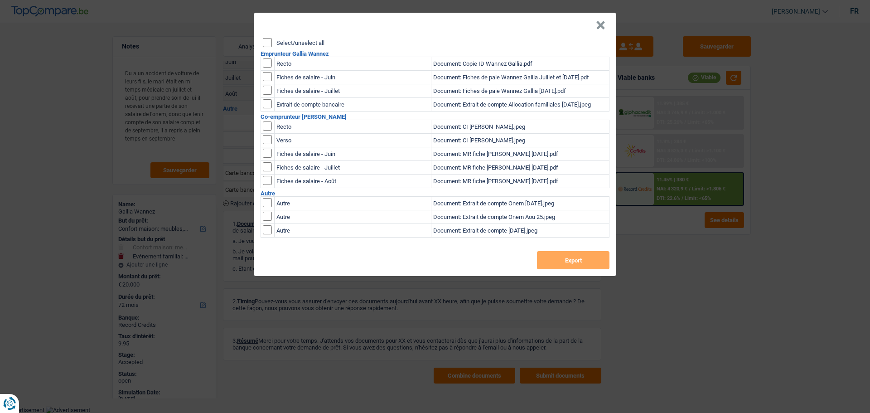
click at [289, 42] on label "Select/unselect all" at bounding box center [300, 43] width 48 height 6
click at [272, 42] on input "Select/unselect all" at bounding box center [267, 42] width 9 height 9
checkbox input "true"
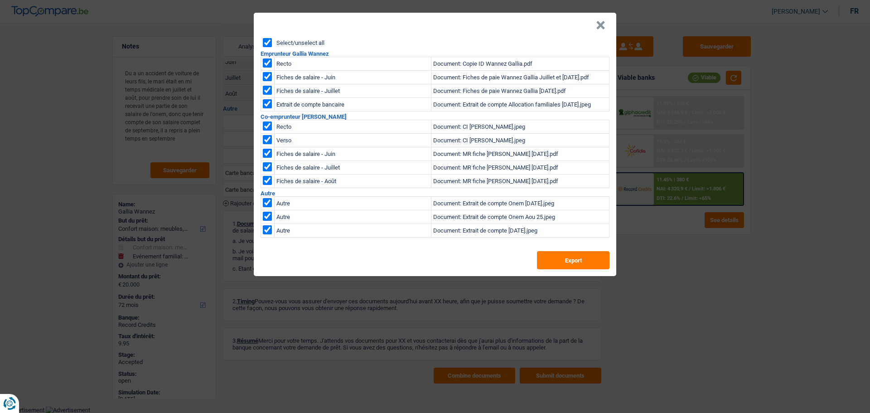
checkbox input "true"
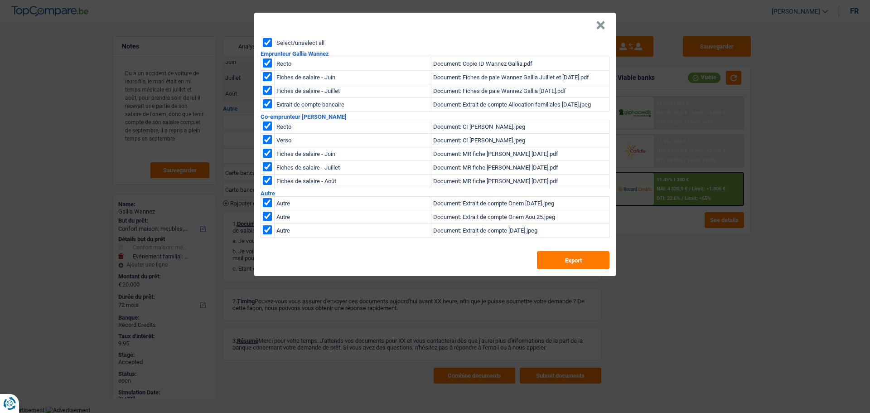
checkbox input "true"
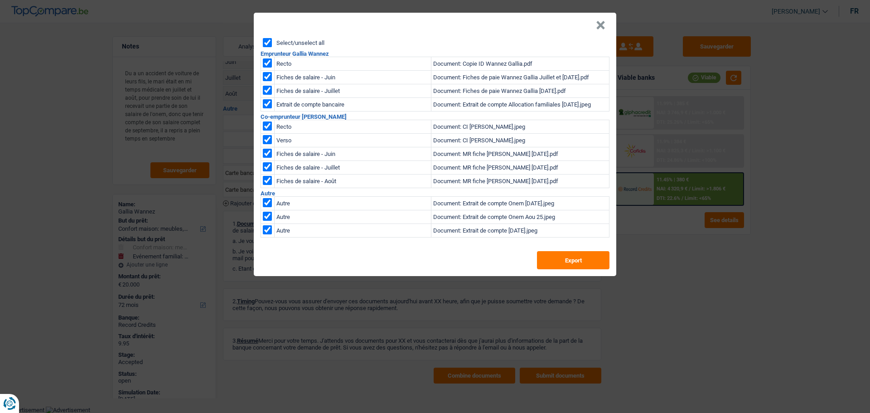
checkbox input "true"
click at [576, 262] on button "Export" at bounding box center [573, 260] width 72 height 18
drag, startPoint x: 602, startPoint y: 24, endPoint x: 595, endPoint y: 24, distance: 6.8
click at [602, 24] on button "×" at bounding box center [601, 25] width 10 height 9
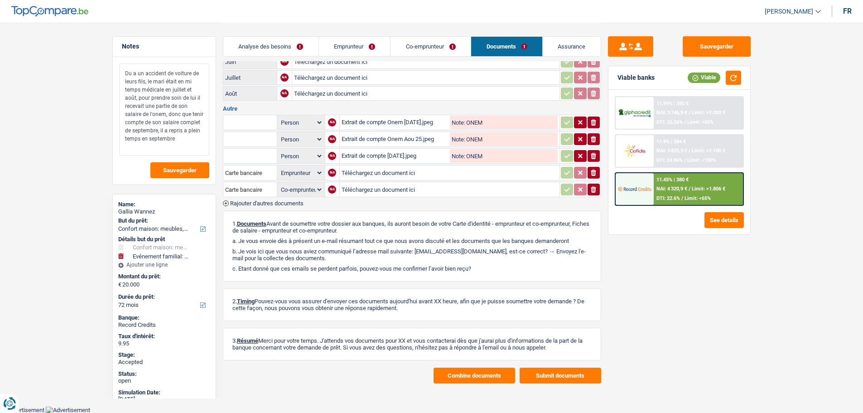
drag, startPoint x: 128, startPoint y: 80, endPoint x: 198, endPoint y: 104, distance: 74.5
click at [198, 104] on textarea "Du a un accident de voiture de leurs fils, le mari était en mi temps médicale e…" at bounding box center [164, 109] width 90 height 92
click at [559, 45] on link "Assurance" at bounding box center [572, 46] width 58 height 19
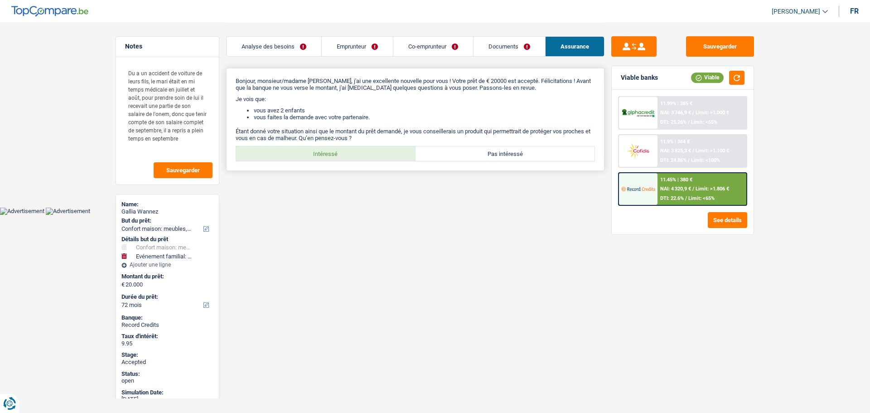
click at [323, 146] on label "Intéressé" at bounding box center [325, 153] width 179 height 14
click at [323, 146] on input "Intéressé" at bounding box center [325, 153] width 179 height 14
radio input "true"
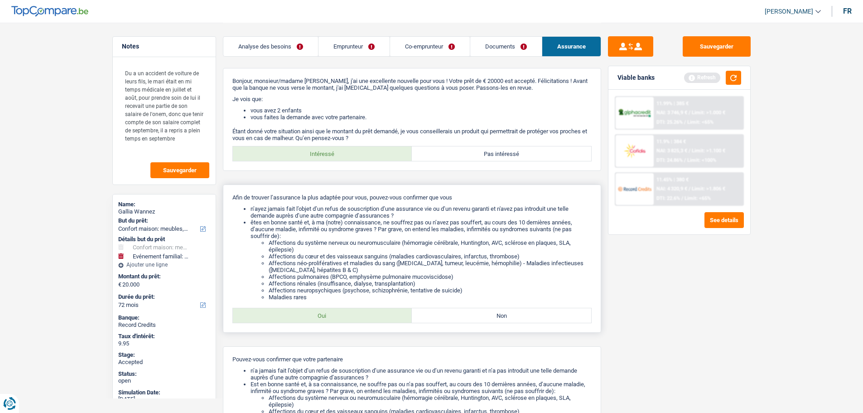
click at [319, 322] on label "Oui" at bounding box center [322, 315] width 179 height 14
click at [319, 322] on input "Oui" at bounding box center [322, 315] width 179 height 14
radio input "true"
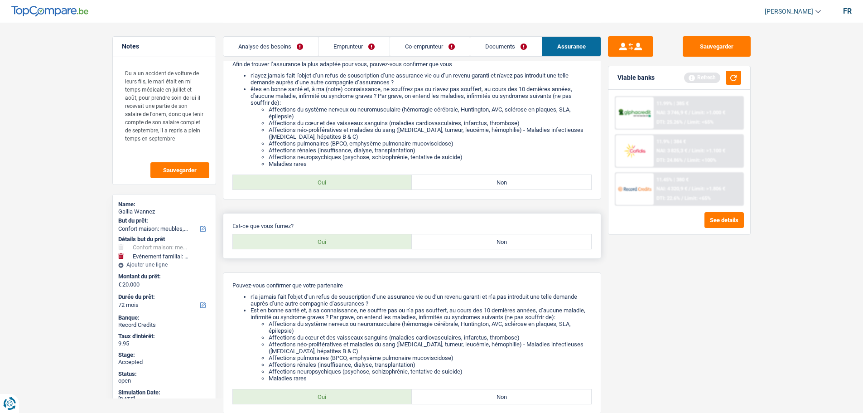
scroll to position [226, 0]
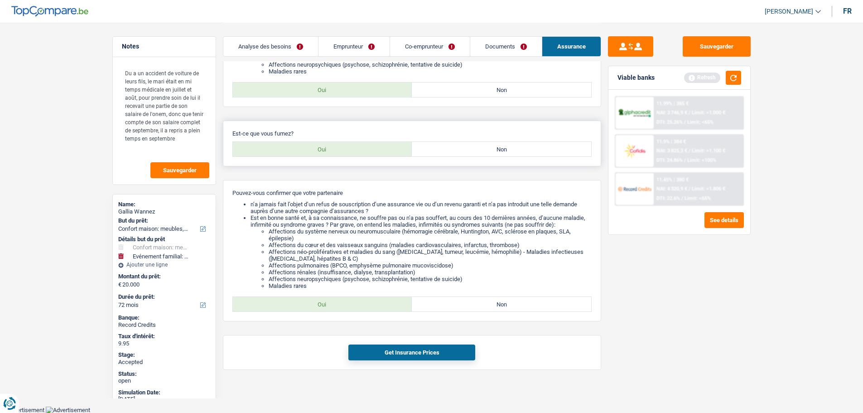
click at [478, 152] on label "Non" at bounding box center [501, 149] width 179 height 14
click at [478, 152] on input "Non" at bounding box center [501, 149] width 179 height 14
radio input "true"
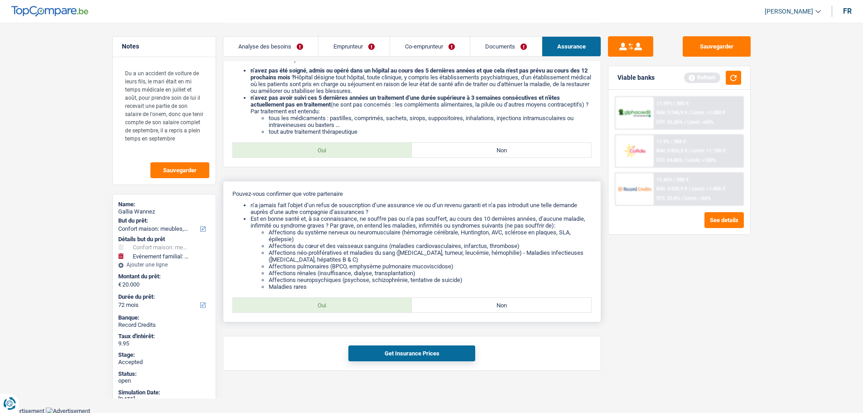
scroll to position [360, 0]
click at [300, 143] on label "Oui" at bounding box center [322, 149] width 179 height 14
click at [300, 143] on input "Oui" at bounding box center [322, 149] width 179 height 14
radio input "true"
click at [374, 308] on label "Oui" at bounding box center [322, 304] width 179 height 14
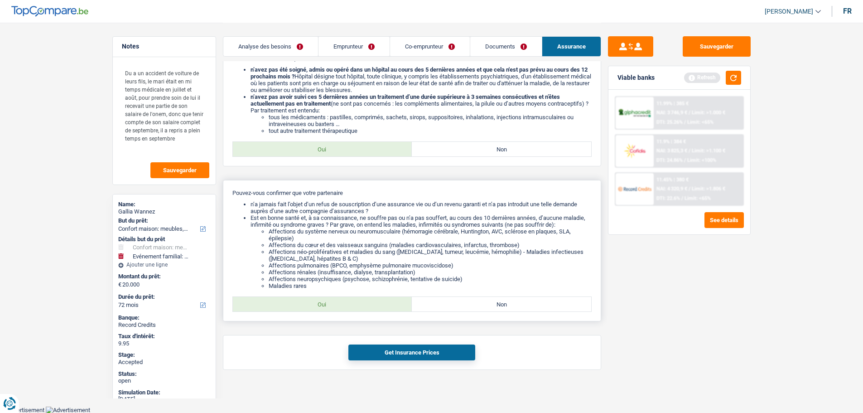
click at [374, 308] on input "Oui" at bounding box center [322, 304] width 179 height 14
radio input "true"
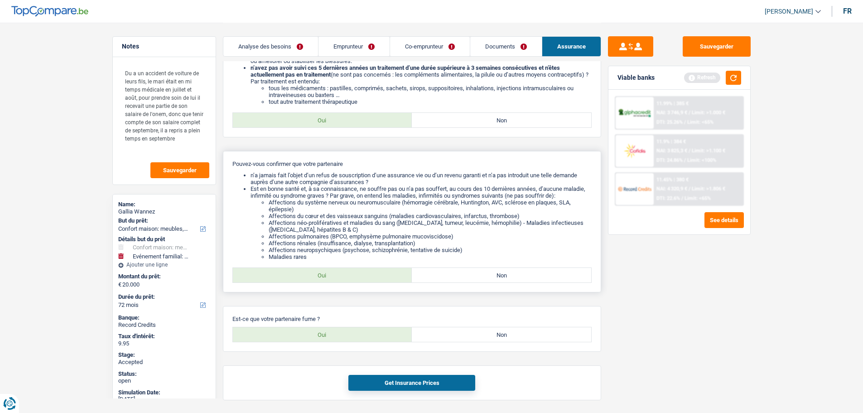
scroll to position [420, 0]
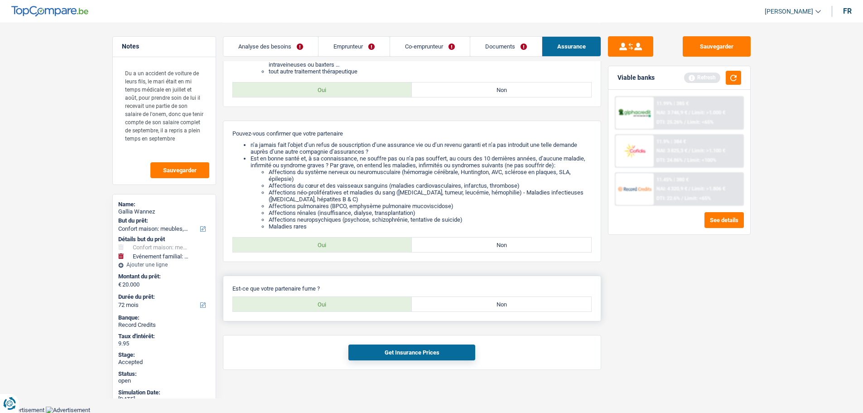
click at [487, 304] on label "Non" at bounding box center [501, 304] width 179 height 14
click at [487, 304] on input "Non" at bounding box center [501, 304] width 179 height 14
radio input "true"
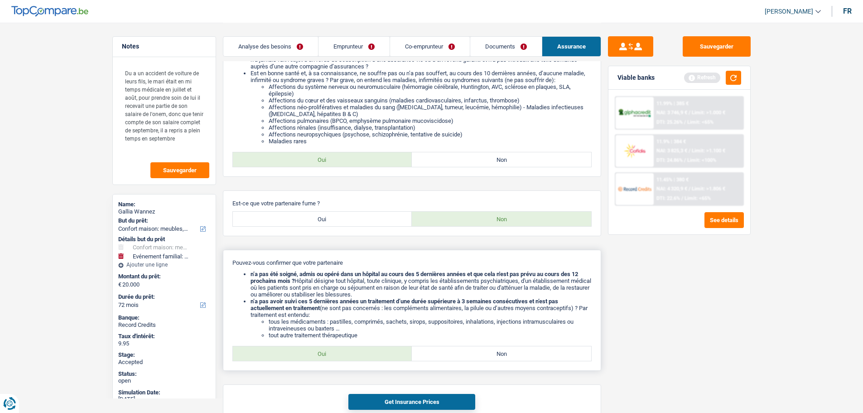
scroll to position [554, 0]
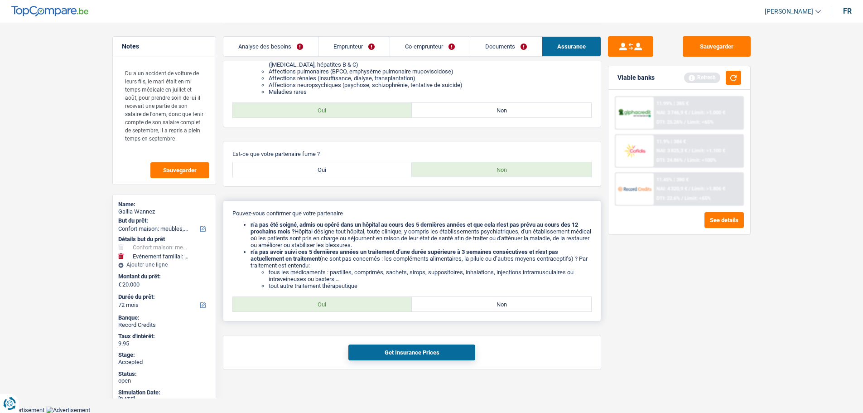
click at [463, 305] on label "Non" at bounding box center [501, 304] width 179 height 14
click at [463, 305] on input "Non" at bounding box center [501, 304] width 179 height 14
radio input "true"
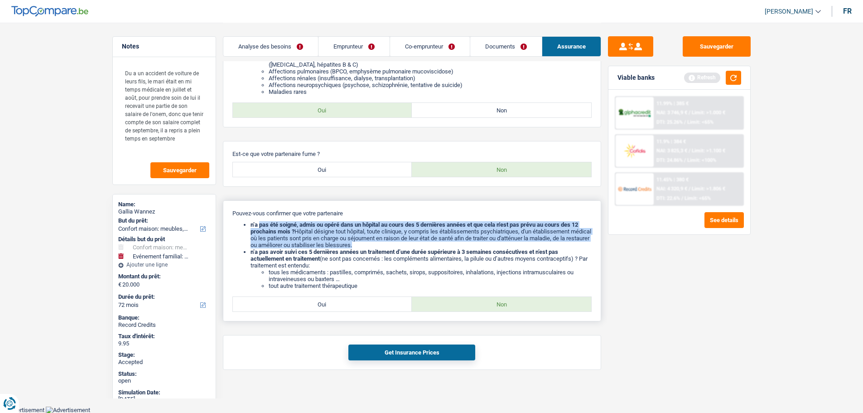
drag, startPoint x: 259, startPoint y: 224, endPoint x: 404, endPoint y: 244, distance: 145.9
click at [404, 244] on li "n’a pas été soigné, admis ou opéré dans un hôpital au cours des 5 dernières ann…" at bounding box center [421, 234] width 341 height 27
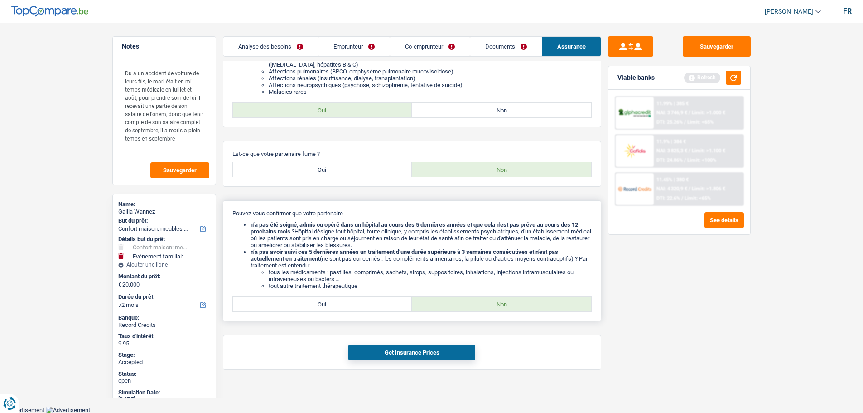
click at [350, 257] on li "n’a pas avoir suivi ces 5 dernières années un traitement d’une durée supérieure…" at bounding box center [421, 268] width 341 height 41
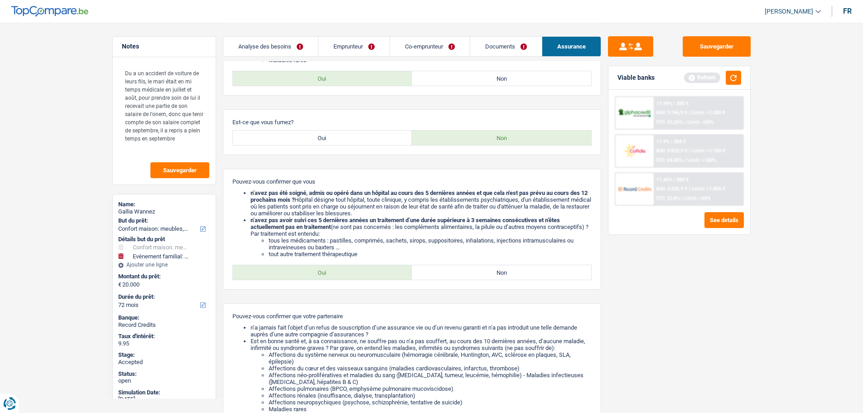
scroll to position [509, 0]
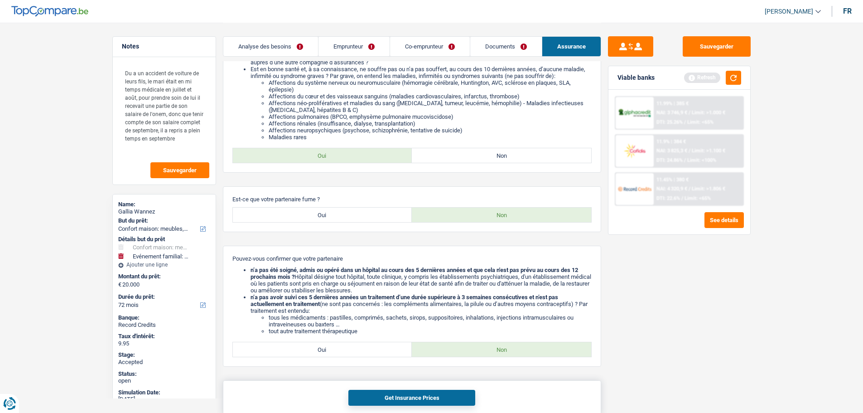
click at [399, 393] on button "Get Insurance Prices" at bounding box center [411, 398] width 127 height 16
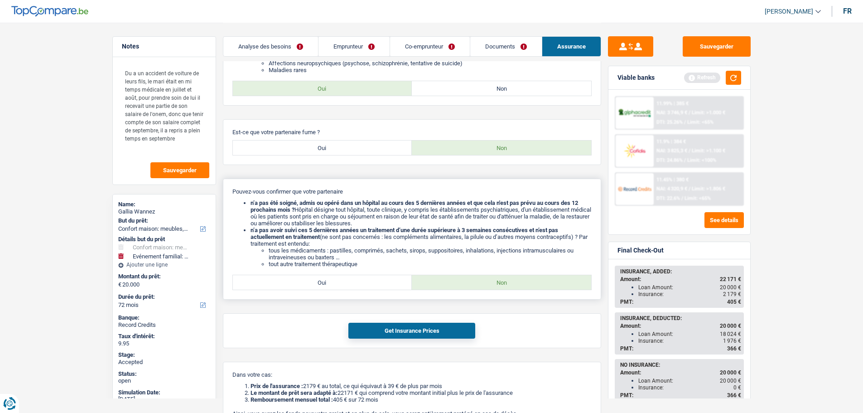
scroll to position [685, 0]
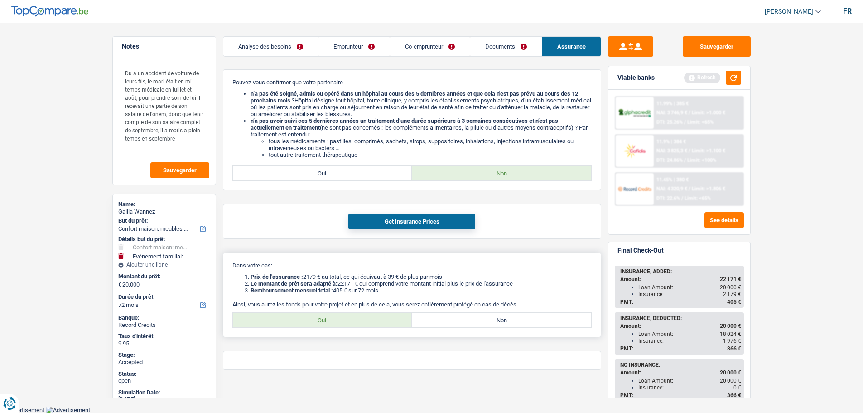
click at [374, 322] on label "Oui" at bounding box center [322, 320] width 179 height 14
click at [374, 322] on input "Oui" at bounding box center [322, 320] width 179 height 14
radio input "true"
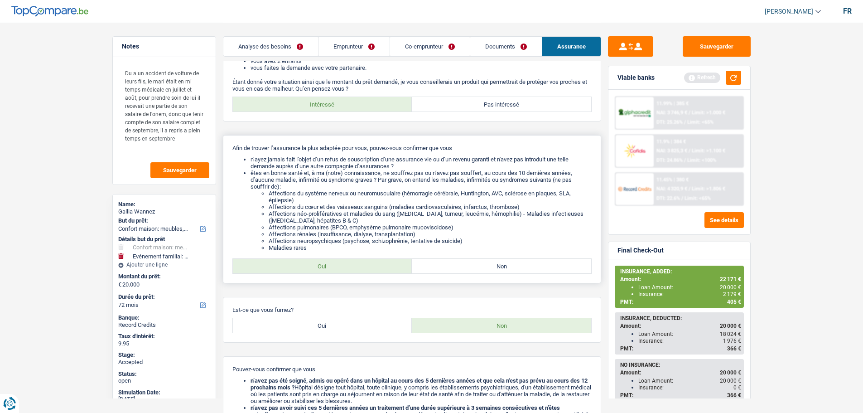
scroll to position [0, 0]
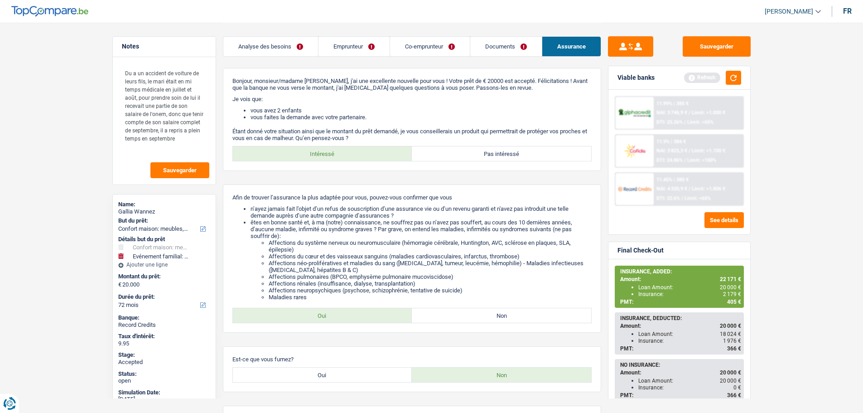
click at [799, 13] on span "[PERSON_NAME]" at bounding box center [789, 12] width 48 height 8
click at [769, 81] on button "SO" at bounding box center [772, 83] width 81 height 18
select select "household"
select select "false"
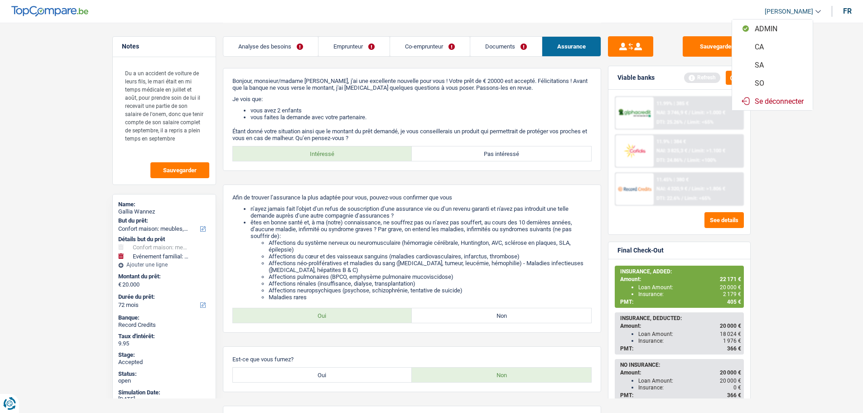
select select "familyEvent"
select select "false"
select select "72"
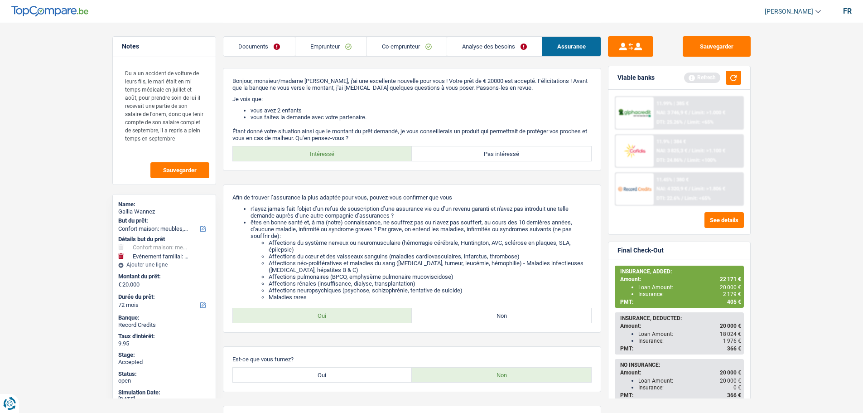
click at [473, 53] on link "Analyse des besoins" at bounding box center [494, 46] width 95 height 19
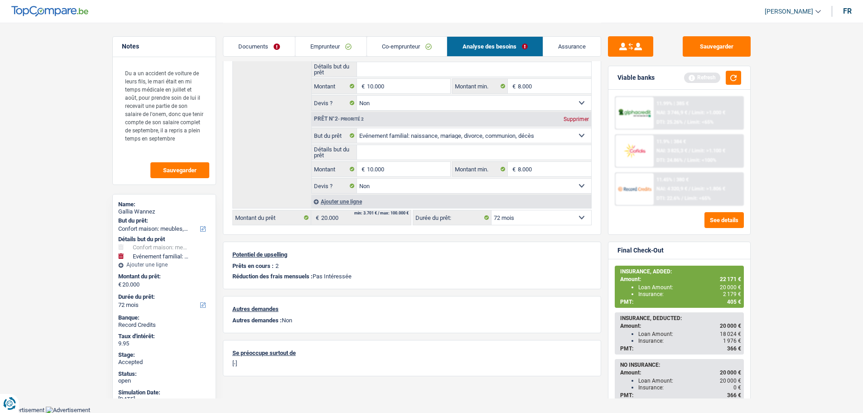
click at [562, 50] on link "Assurance" at bounding box center [572, 46] width 58 height 19
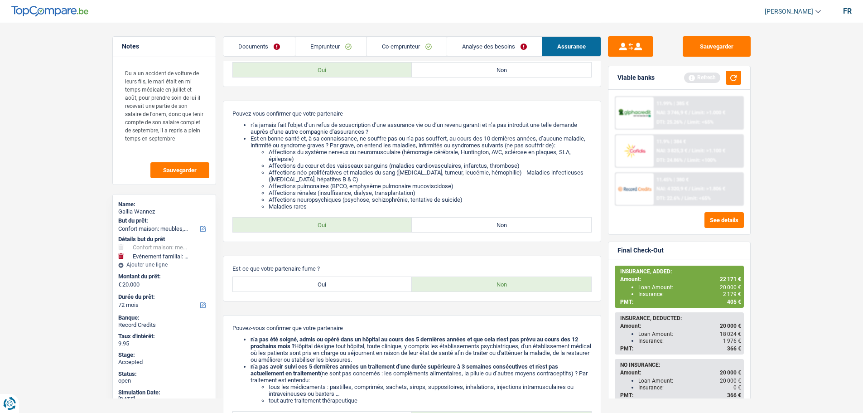
scroll to position [581, 0]
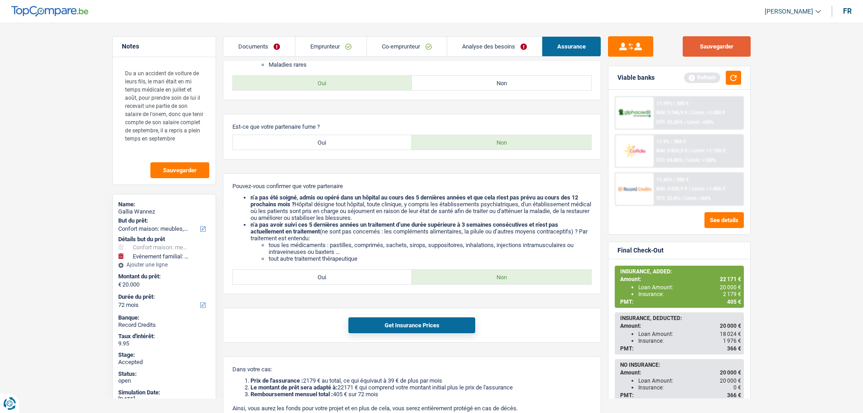
click at [700, 47] on button "Sauvegarder" at bounding box center [717, 46] width 68 height 20
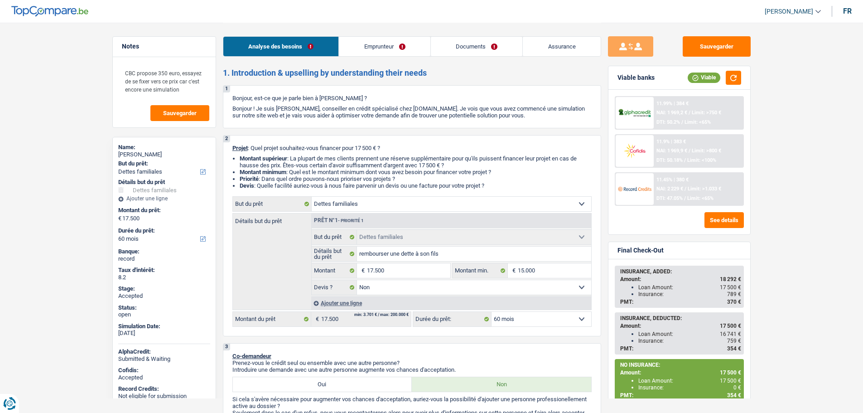
select select "familyDebt"
select select "60"
select select "familyDebt"
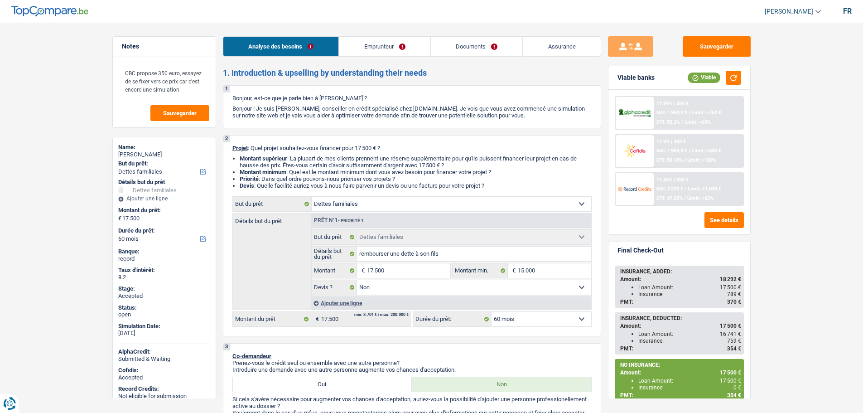
select select "false"
select select "60"
select select "publicEmployee"
select select "netSalary"
select select "other"
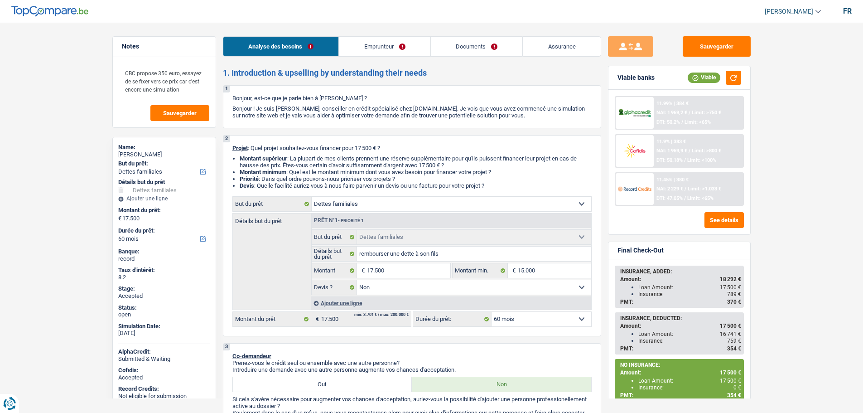
select select "mealVouchers"
select select "ownerWithMortgage"
select select "cardOrCredit"
select select "renovationLoan"
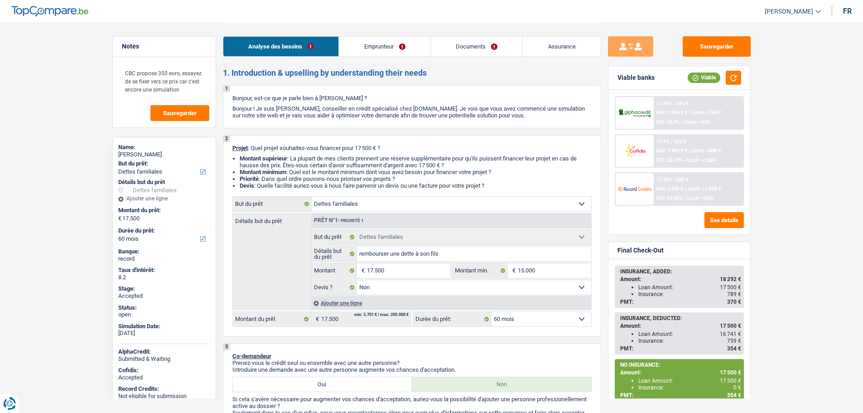
select select "42"
select select "cardOrCredit"
select select "mortgage"
select select "240"
select select "mortgage"
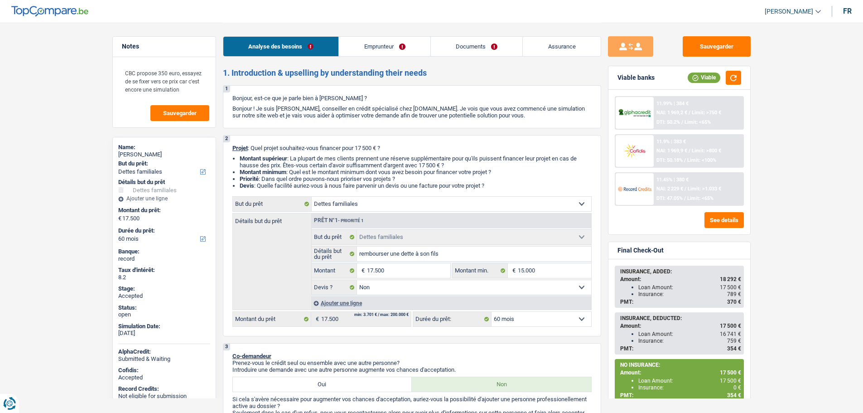
select select "240"
select select "personalLoan"
select select "other"
select select "84"
select select "familyDebt"
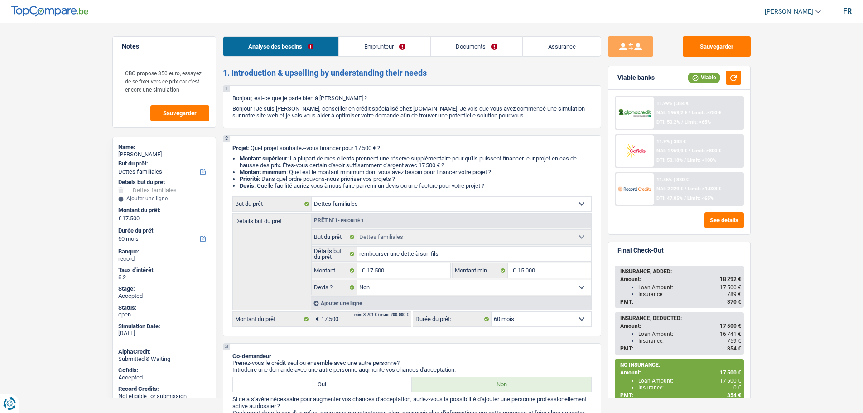
select select "familyDebt"
select select "false"
select select "60"
click at [488, 46] on link "Documents" at bounding box center [477, 46] width 92 height 19
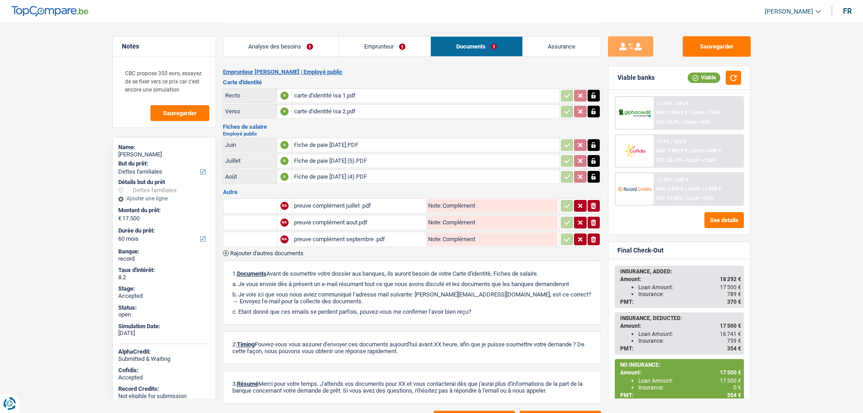
click at [622, 191] on img at bounding box center [635, 188] width 34 height 17
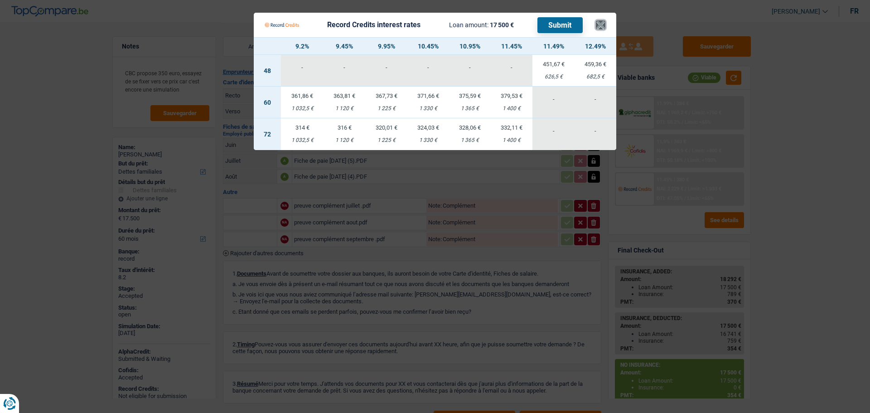
click at [603, 28] on button "×" at bounding box center [601, 24] width 10 height 9
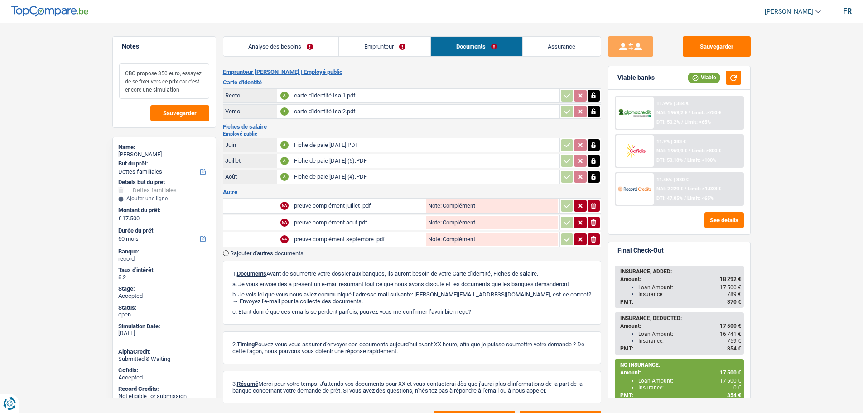
drag, startPoint x: 140, startPoint y: 72, endPoint x: 182, endPoint y: 90, distance: 46.0
click at [182, 90] on textarea "CBC propose 350 euro, essayez de se fixer vers ce prix car c'est encore une sim…" at bounding box center [164, 80] width 90 height 35
click at [136, 80] on textarea "CBC propose 350 euro, essayez de se fixer vers ce prix car c'est encore une sim…" at bounding box center [164, 80] width 90 height 35
click at [120, 75] on textarea "CBC propose 350 euro, essayez de se fixer vers ce prix car c'est encore une sim…" at bounding box center [164, 80] width 90 height 35
drag, startPoint x: 124, startPoint y: 70, endPoint x: 190, endPoint y: 90, distance: 69.0
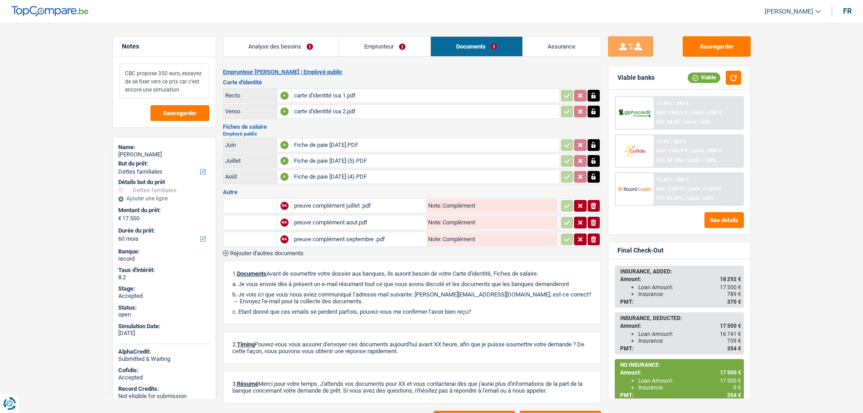
click at [190, 90] on textarea "CBC propose 350 euro, essayez de se fixer vers ce prix car c'est encore une sim…" at bounding box center [164, 80] width 90 height 35
click at [366, 48] on link "Emprunteur" at bounding box center [385, 46] width 92 height 19
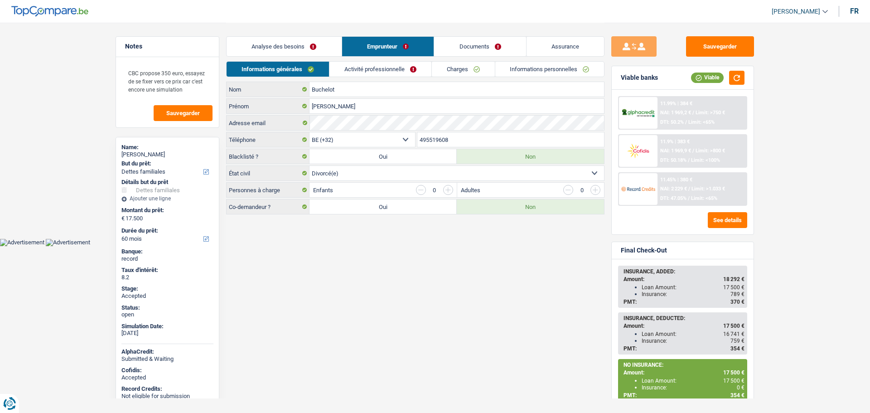
click at [389, 68] on link "Activité professionnelle" at bounding box center [380, 69] width 102 height 15
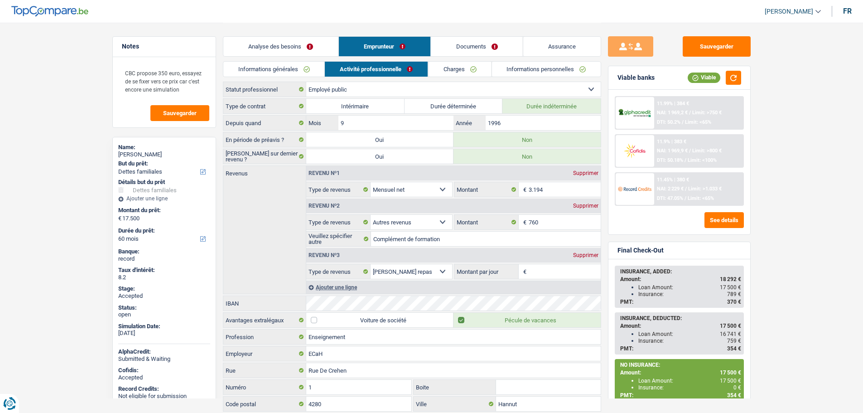
click at [461, 69] on link "Charges" at bounding box center [459, 69] width 63 height 15
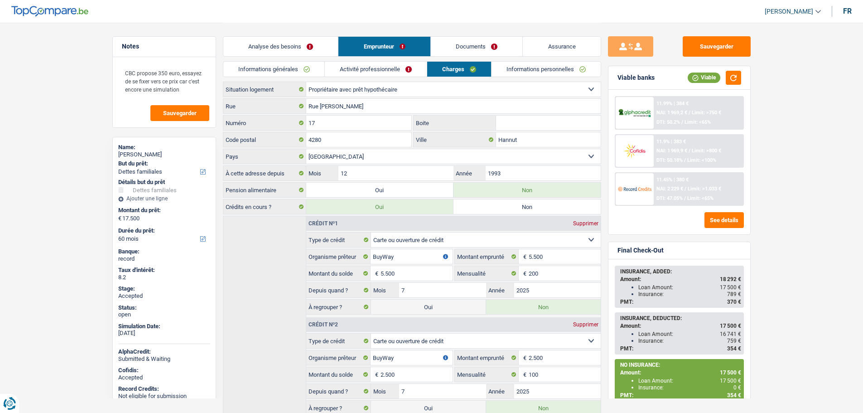
click at [328, 67] on link "Activité professionnelle" at bounding box center [376, 69] width 102 height 15
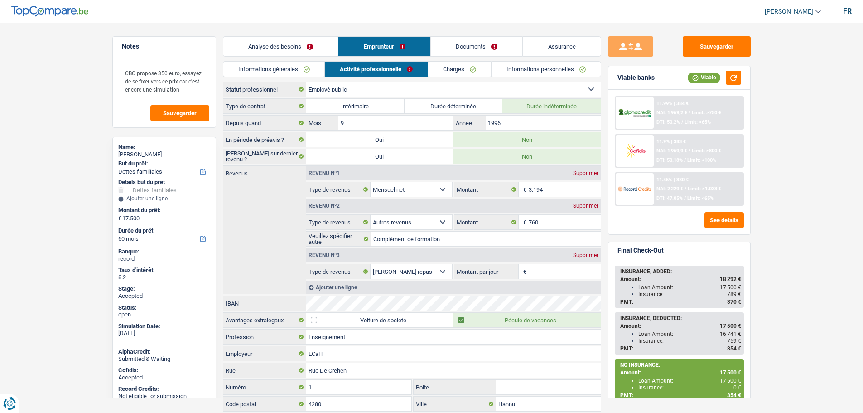
click at [256, 65] on link "Informations générales" at bounding box center [273, 69] width 101 height 15
